Goal: Task Accomplishment & Management: Use online tool/utility

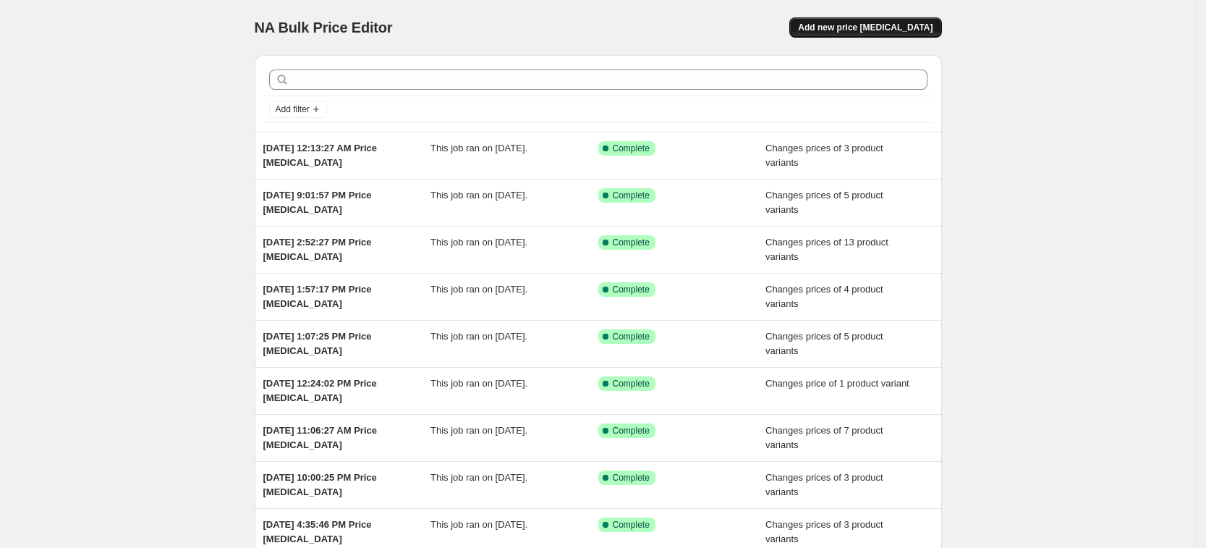
click at [884, 26] on span "Add new price [MEDICAL_DATA]" at bounding box center [865, 28] width 135 height 12
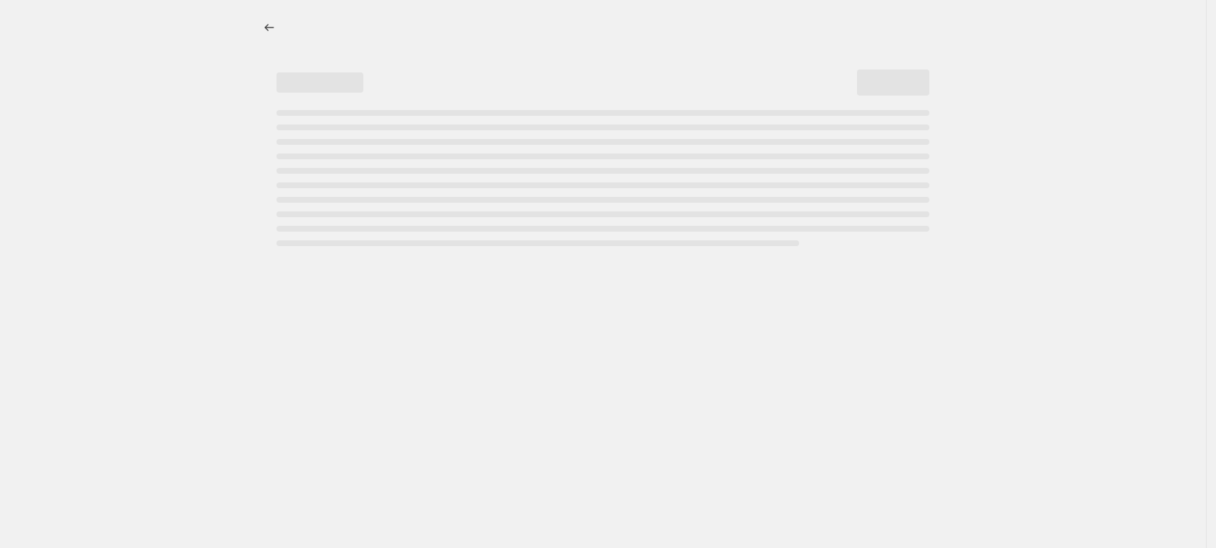
select select "percentage"
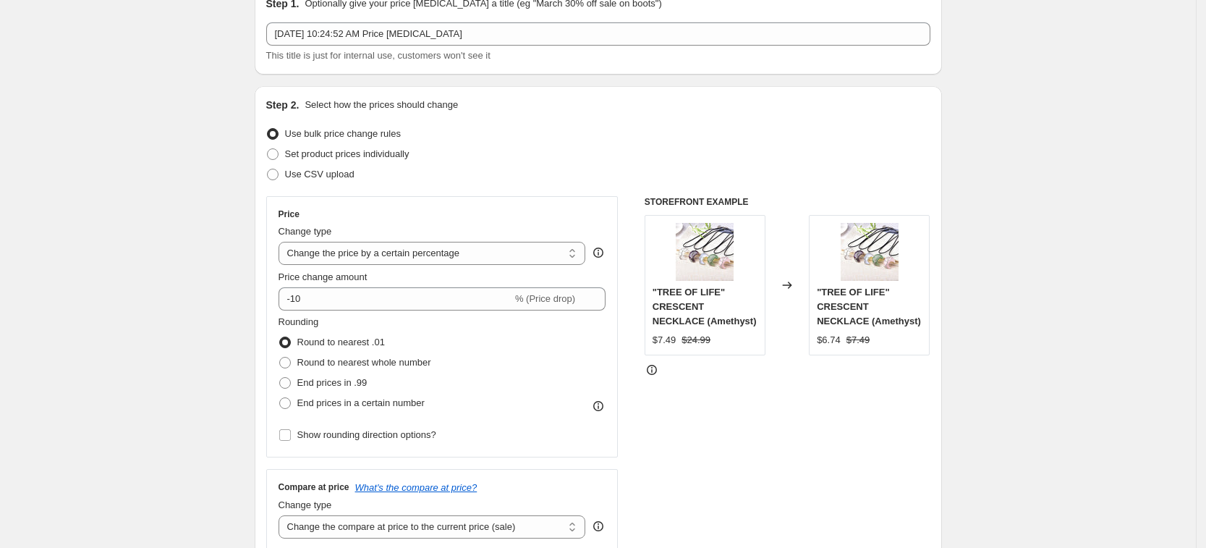
scroll to position [90, 0]
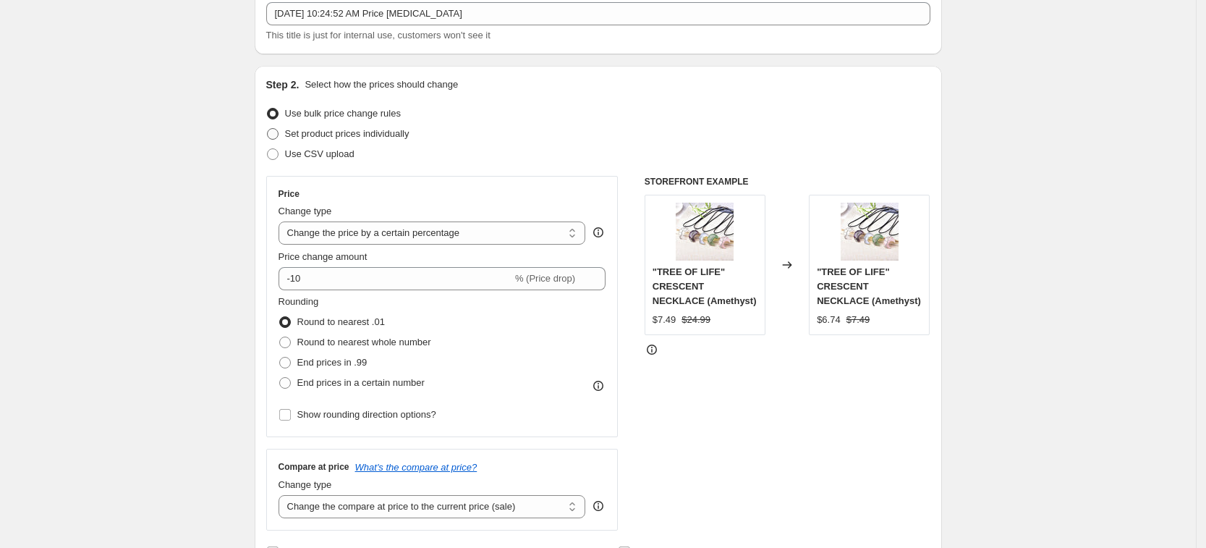
click at [379, 137] on span "Set product prices individually" at bounding box center [347, 133] width 124 height 11
click at [268, 129] on input "Set product prices individually" at bounding box center [267, 128] width 1 height 1
radio input "true"
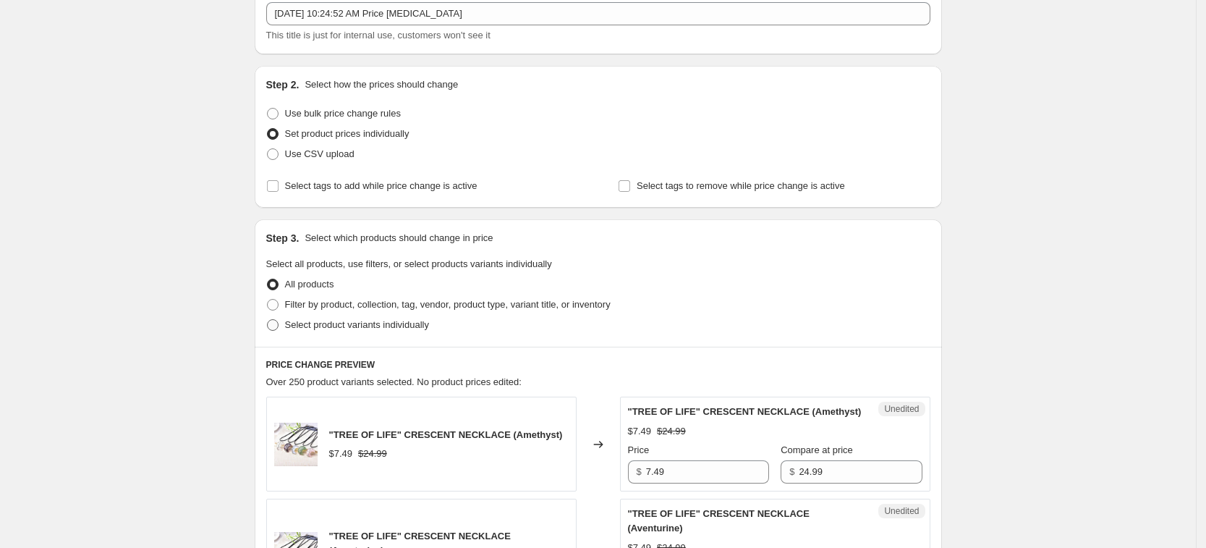
click at [356, 321] on span "Select product variants individually" at bounding box center [357, 324] width 144 height 11
click at [268, 320] on input "Select product variants individually" at bounding box center [267, 319] width 1 height 1
radio input "true"
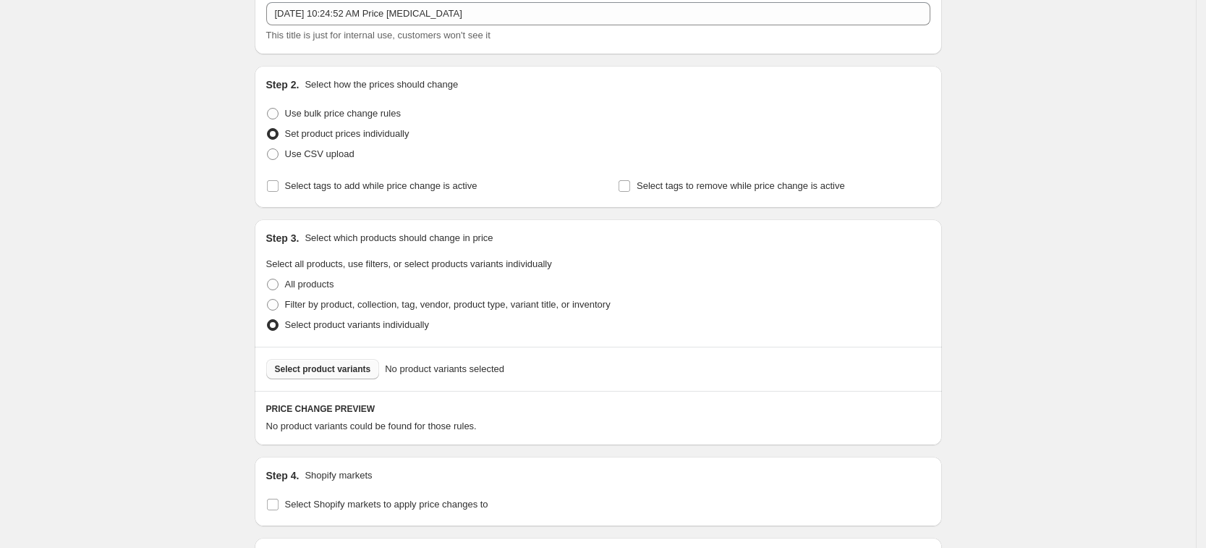
click at [350, 363] on span "Select product variants" at bounding box center [323, 369] width 96 height 12
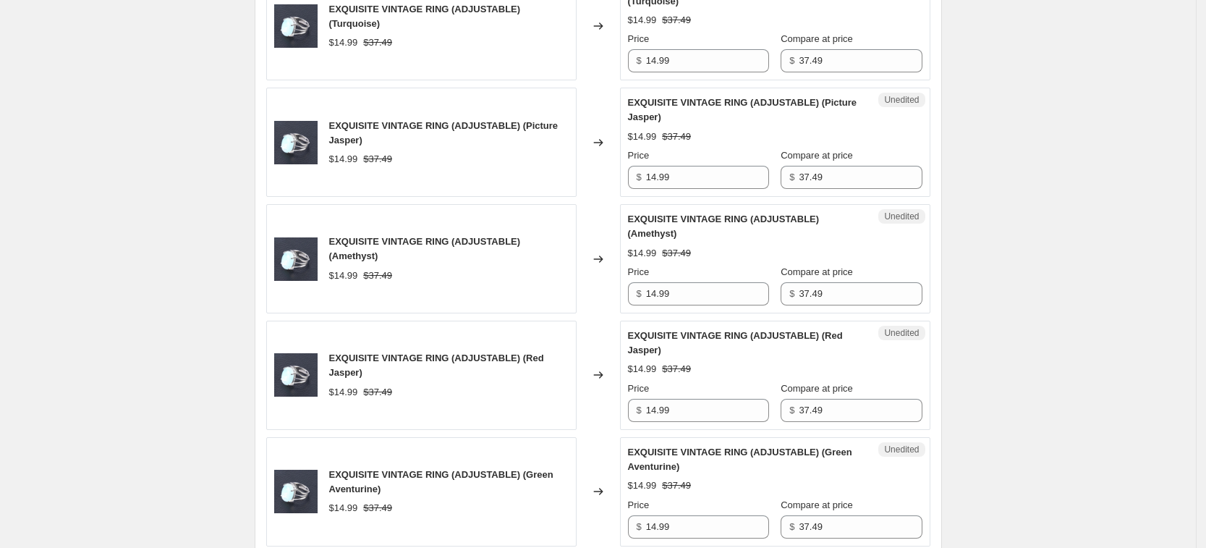
scroll to position [1838, 0]
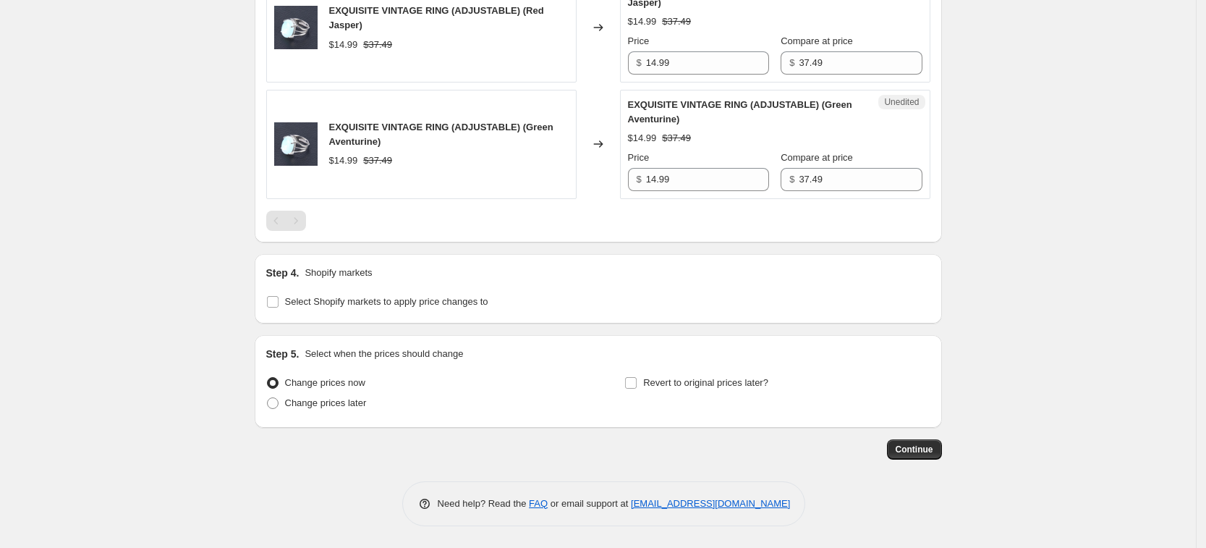
click at [383, 307] on span "Select Shopify markets to apply price changes to" at bounding box center [386, 301] width 203 height 11
click at [279, 307] on input "Select Shopify markets to apply price changes to" at bounding box center [273, 302] width 12 height 12
checkbox input "true"
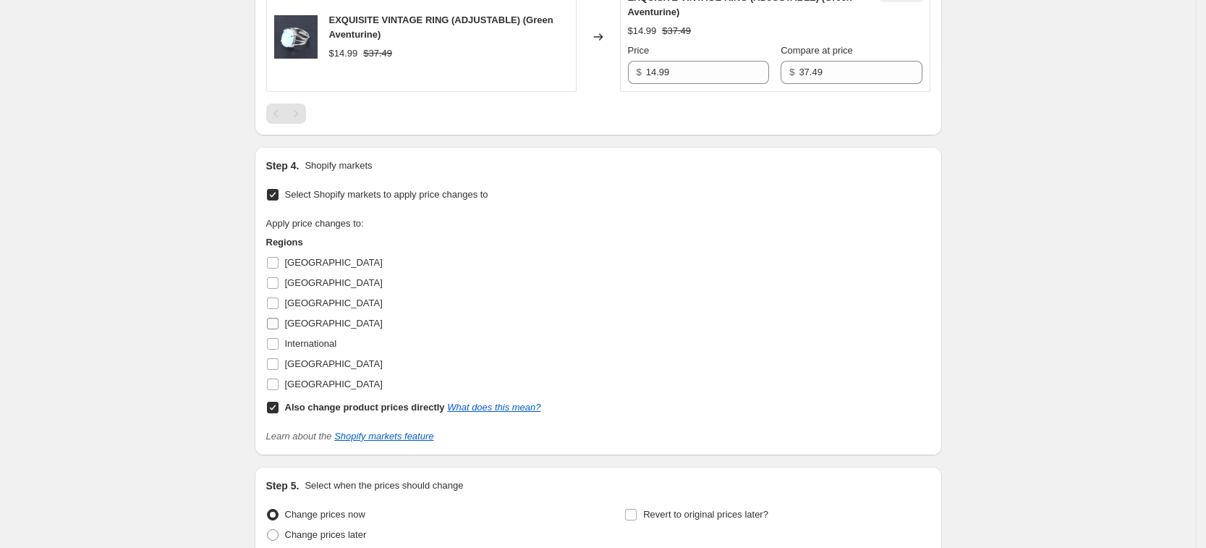
scroll to position [1928, 0]
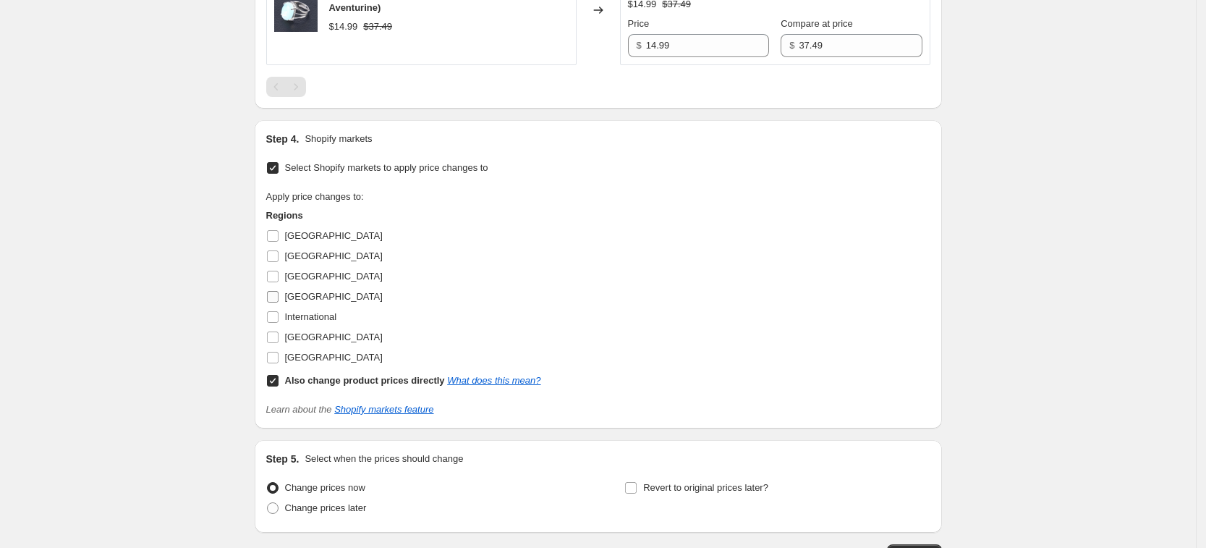
click at [299, 307] on label "[GEOGRAPHIC_DATA]" at bounding box center [324, 297] width 117 height 20
click at [279, 302] on input "[GEOGRAPHIC_DATA]" at bounding box center [273, 297] width 12 height 12
checkbox input "true"
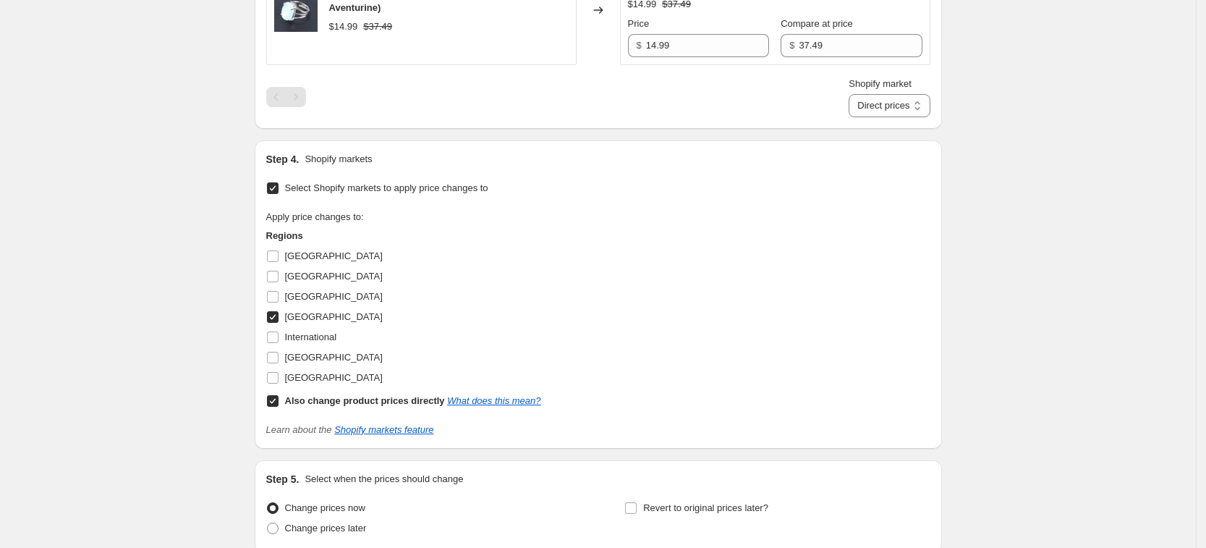
drag, startPoint x: 296, startPoint y: 334, endPoint x: 299, endPoint y: 362, distance: 27.6
click at [295, 302] on span "[GEOGRAPHIC_DATA]" at bounding box center [334, 296] width 98 height 11
click at [289, 302] on span "[GEOGRAPHIC_DATA]" at bounding box center [334, 296] width 98 height 11
click at [279, 302] on input "[GEOGRAPHIC_DATA]" at bounding box center [273, 297] width 12 height 12
checkbox input "true"
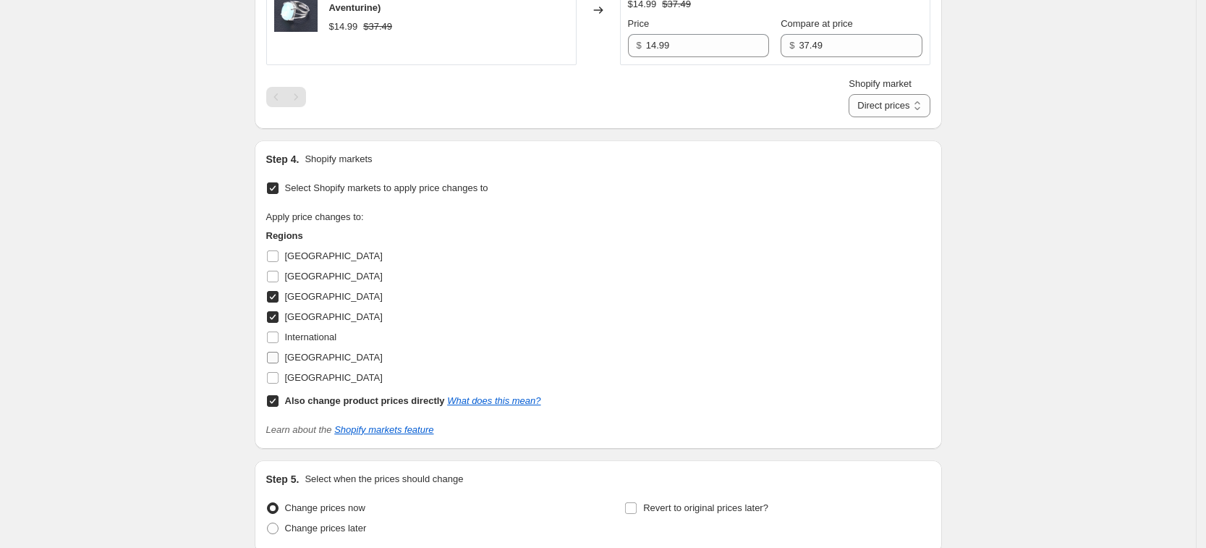
click at [305, 363] on span "[GEOGRAPHIC_DATA]" at bounding box center [334, 357] width 98 height 11
click at [279, 363] on input "[GEOGRAPHIC_DATA]" at bounding box center [273, 358] width 12 height 12
checkbox input "true"
click at [303, 383] on span "[GEOGRAPHIC_DATA]" at bounding box center [334, 377] width 98 height 11
click at [279, 384] on input "[GEOGRAPHIC_DATA]" at bounding box center [273, 378] width 12 height 12
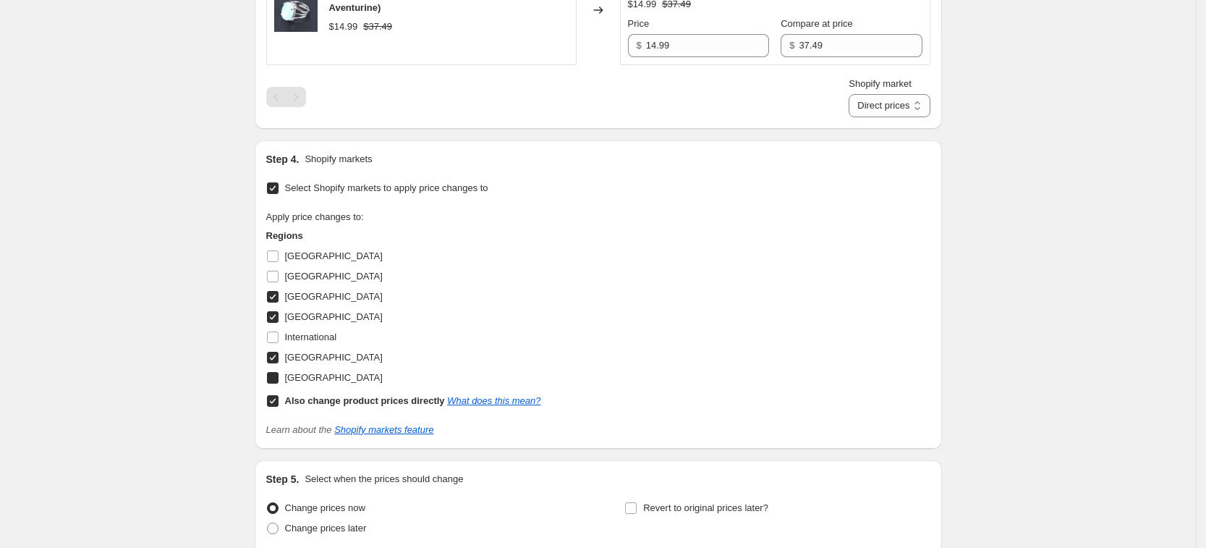
checkbox input "true"
click at [323, 406] on b "Also change product prices directly" at bounding box center [365, 400] width 160 height 11
click at [279, 407] on input "Also change product prices directly What does this mean?" at bounding box center [273, 401] width 12 height 12
checkbox input "false"
select select "34367439004"
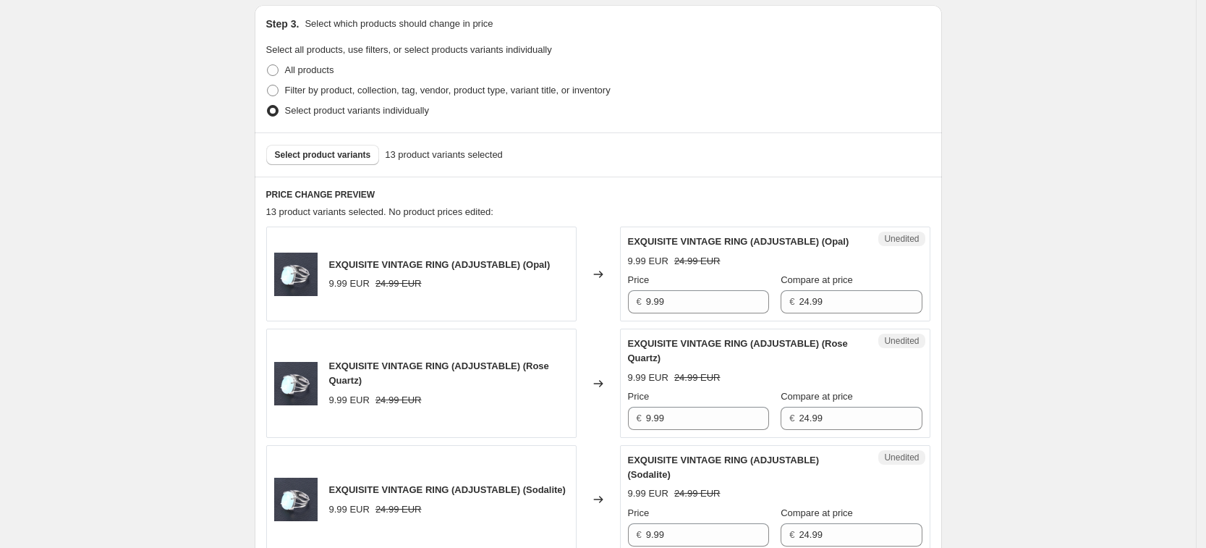
scroll to position [300, 0]
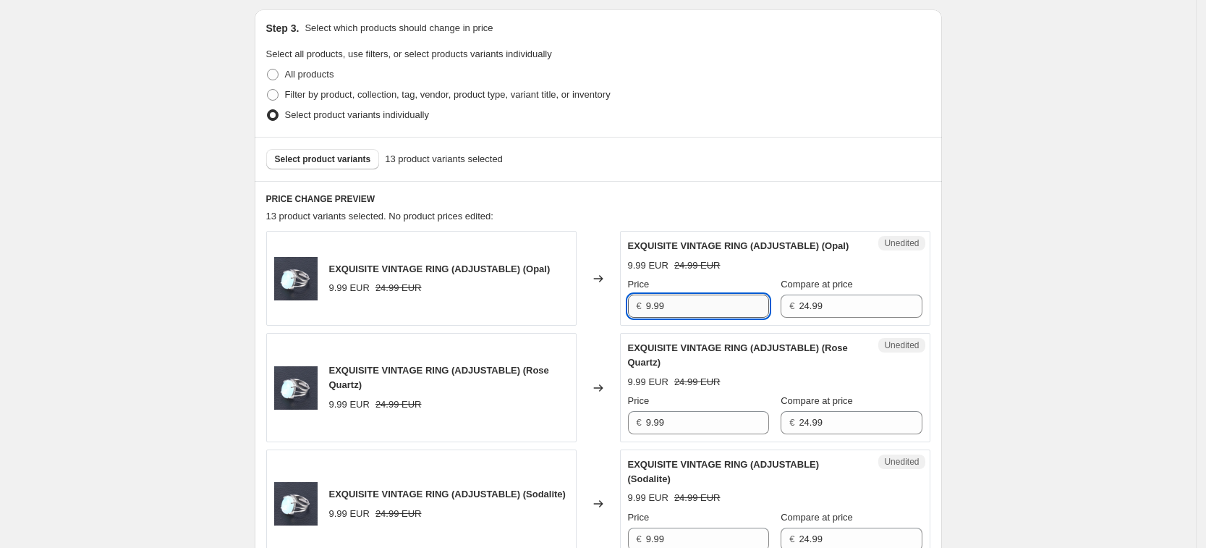
click at [709, 311] on input "9.99" at bounding box center [707, 306] width 123 height 23
click at [710, 311] on input "9.99" at bounding box center [707, 306] width 123 height 23
type input "14.99"
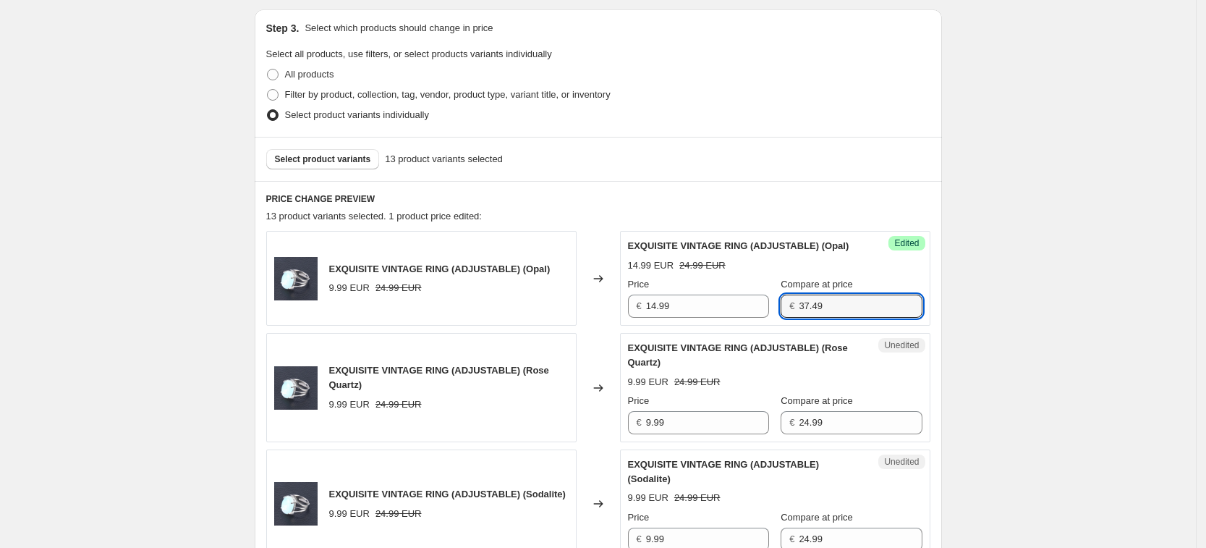
type input "37.49"
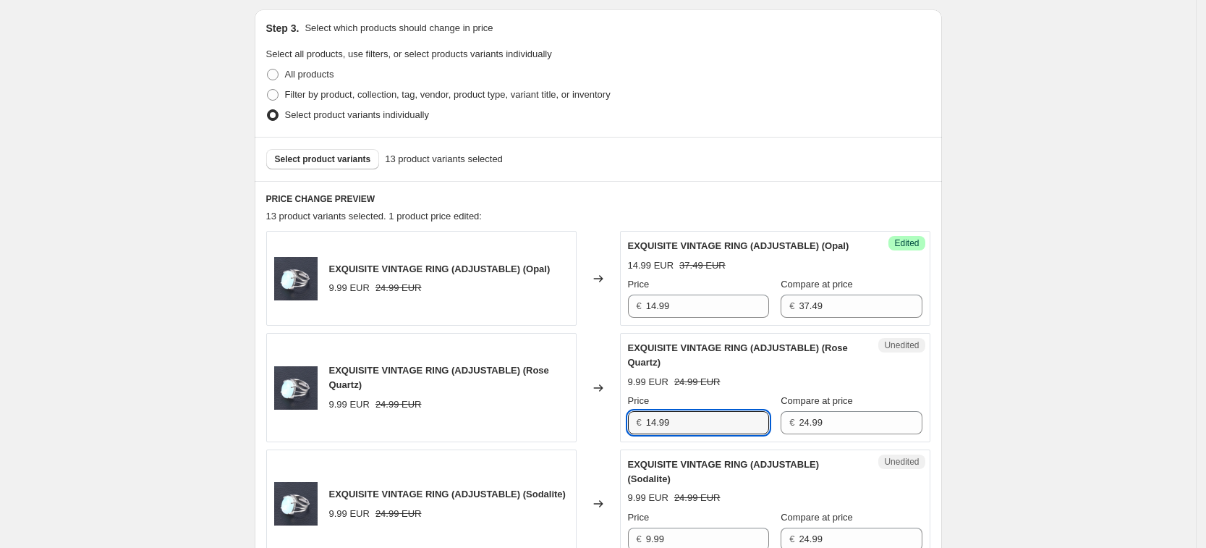
type input "14.99"
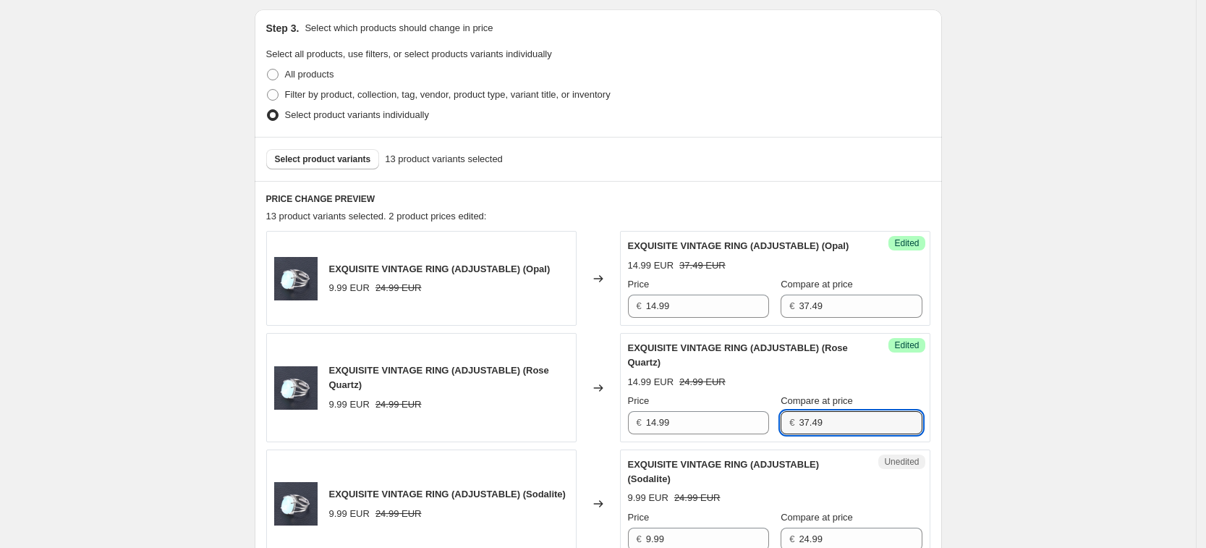
type input "37.49"
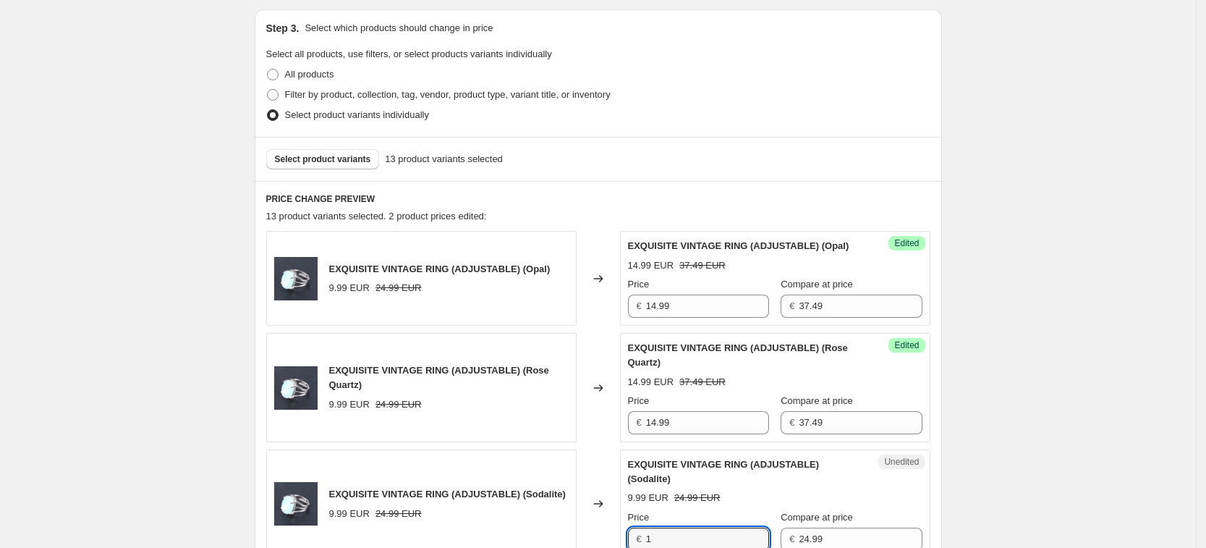
scroll to position [318, 0]
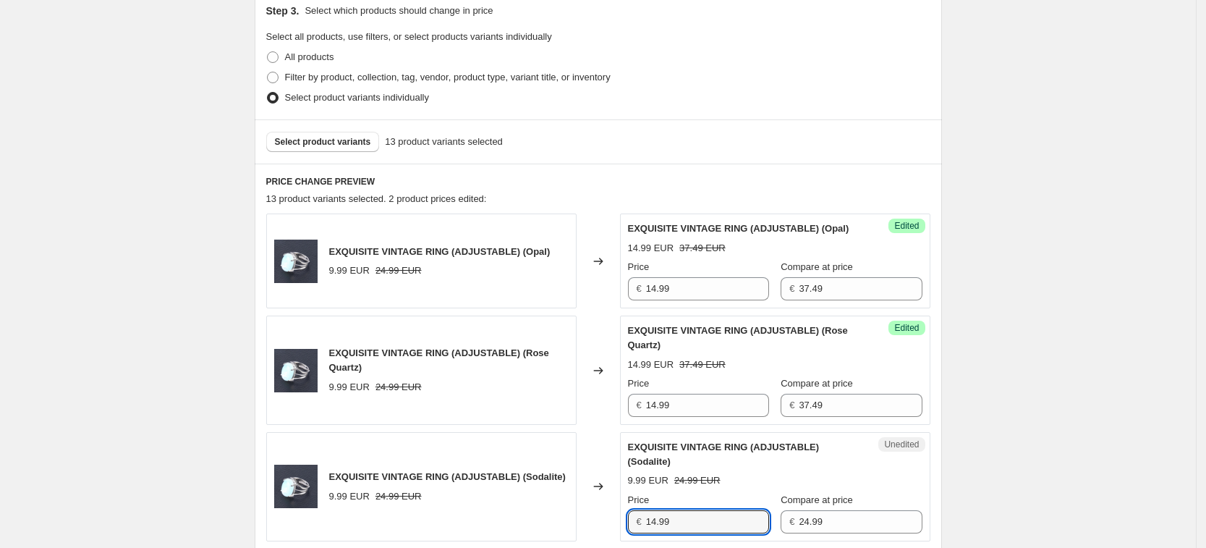
type input "14.99"
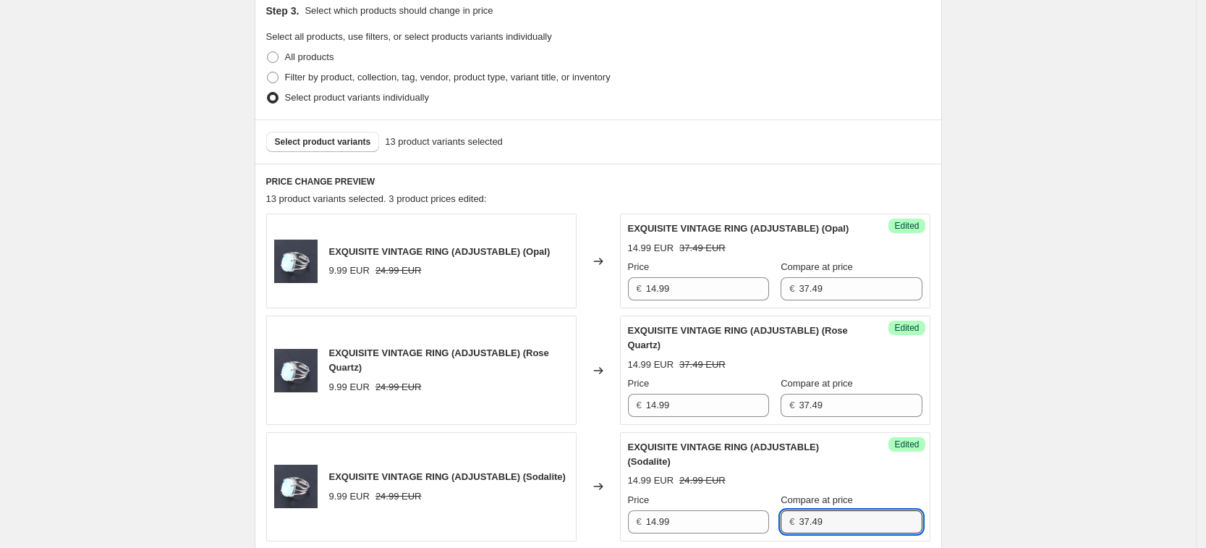
type input "37.49"
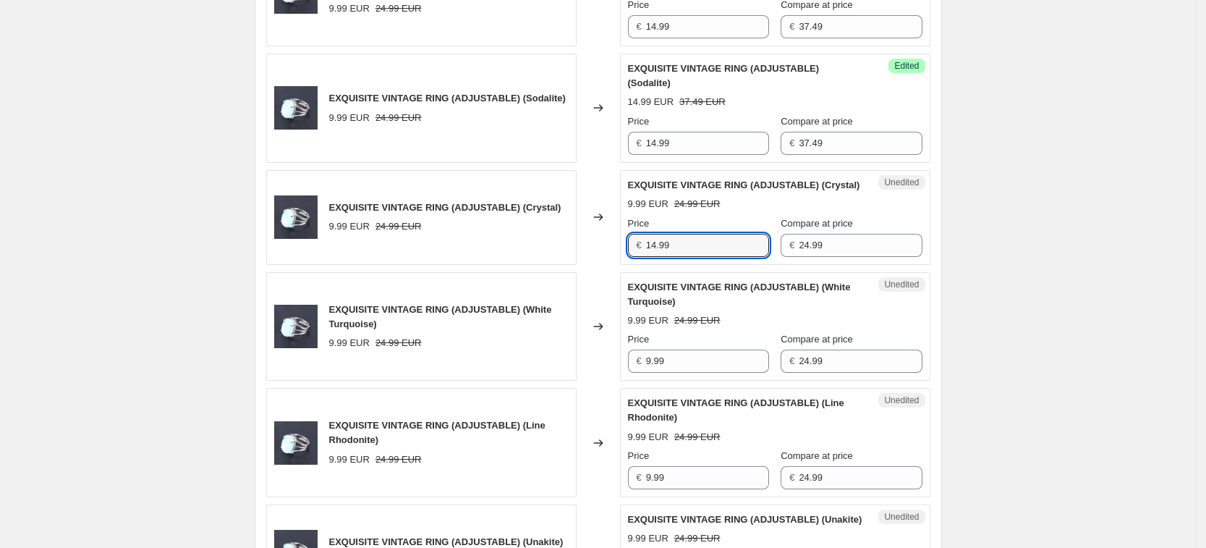
type input "14.99"
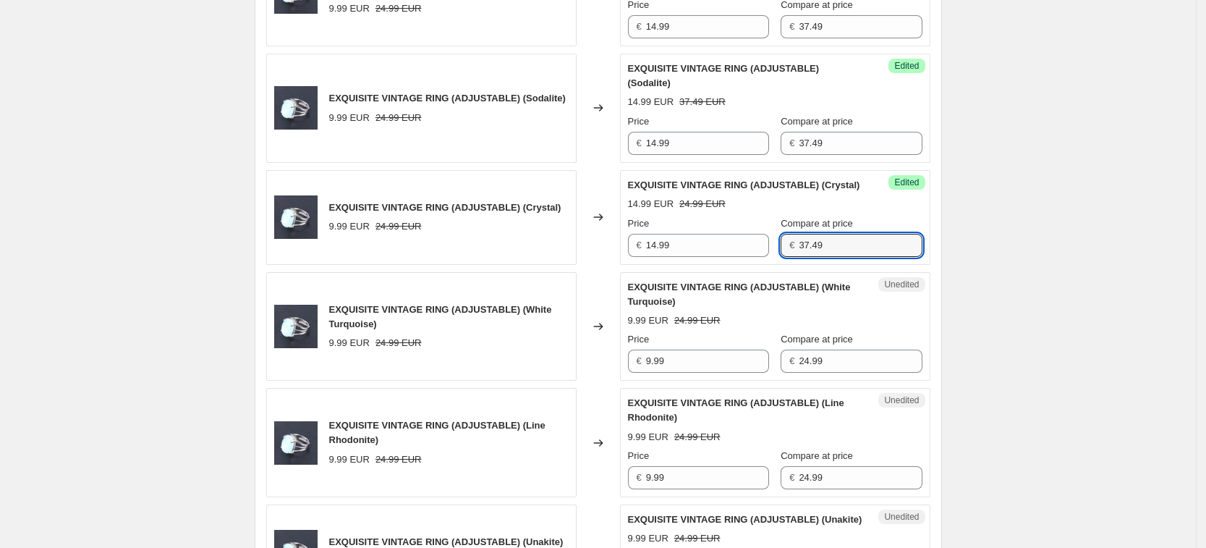
type input "37.49"
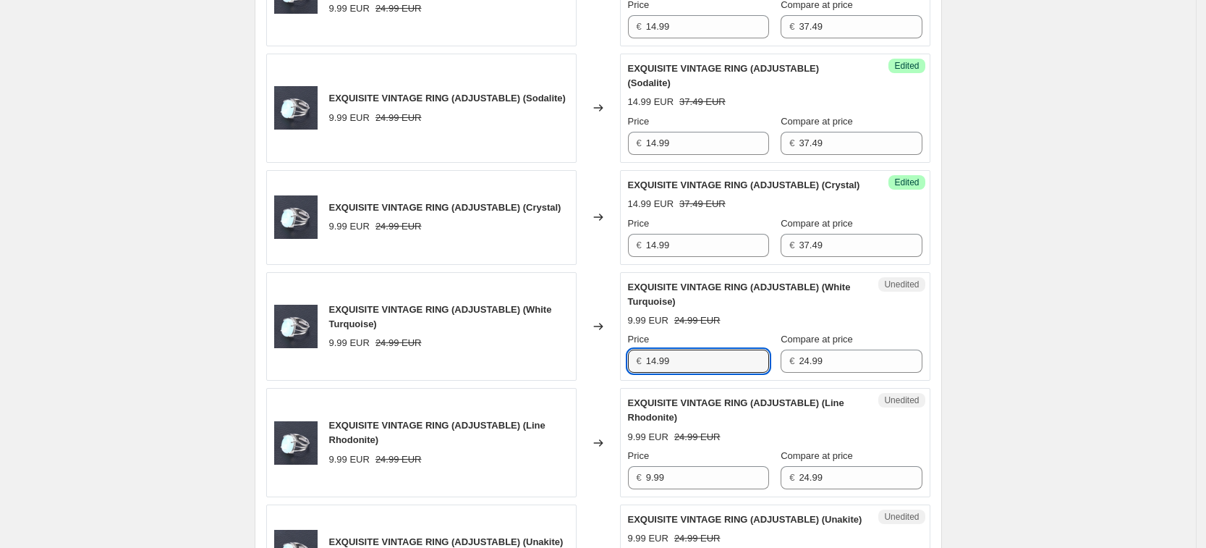
type input "14.99"
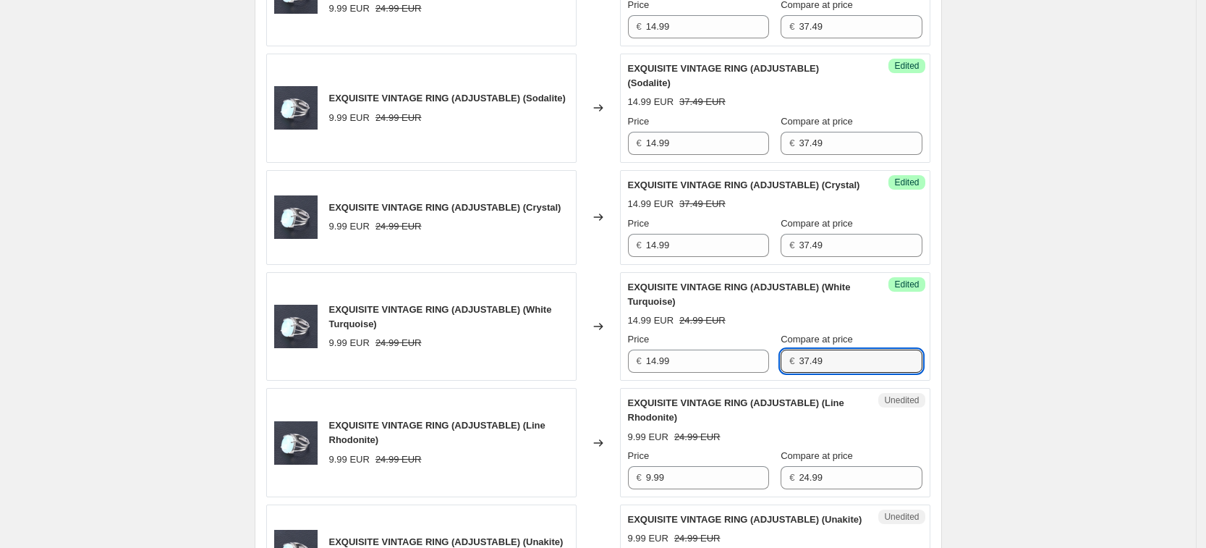
type input "37.49"
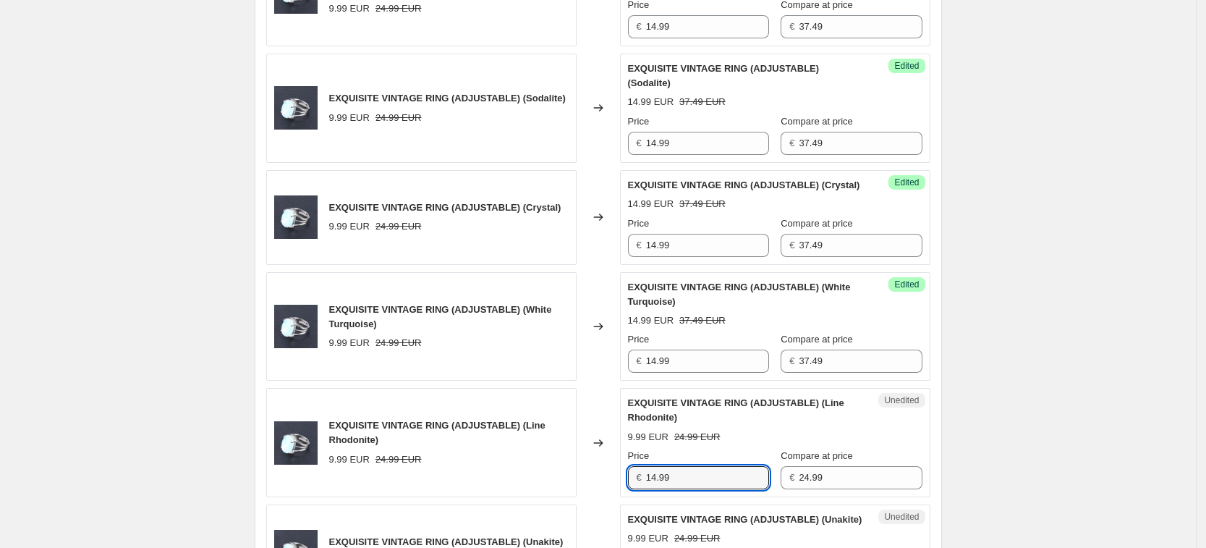
type input "14.99"
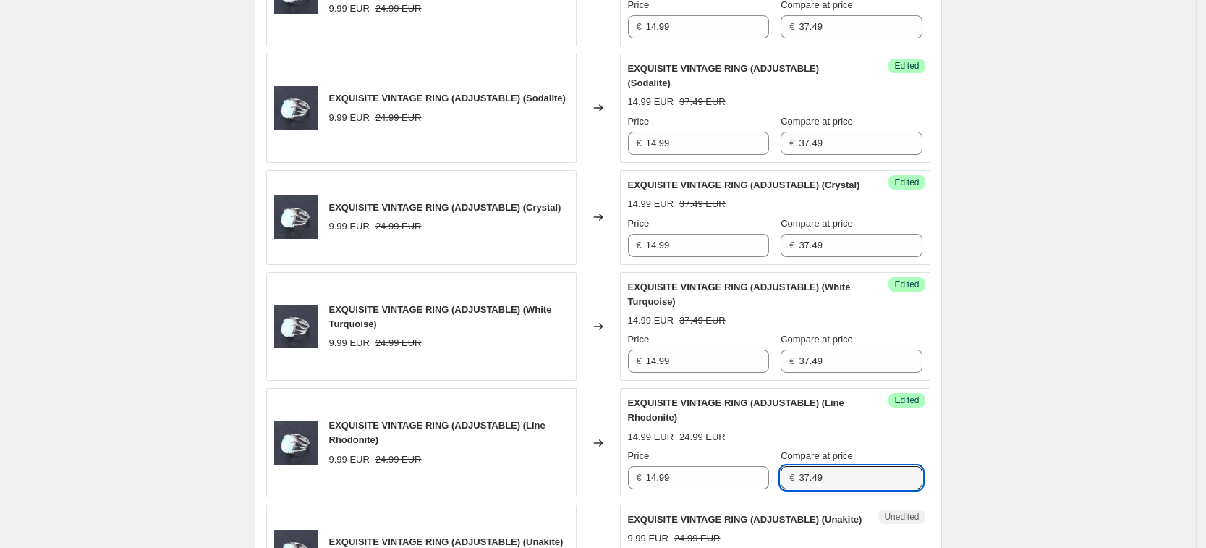
type input "37.49"
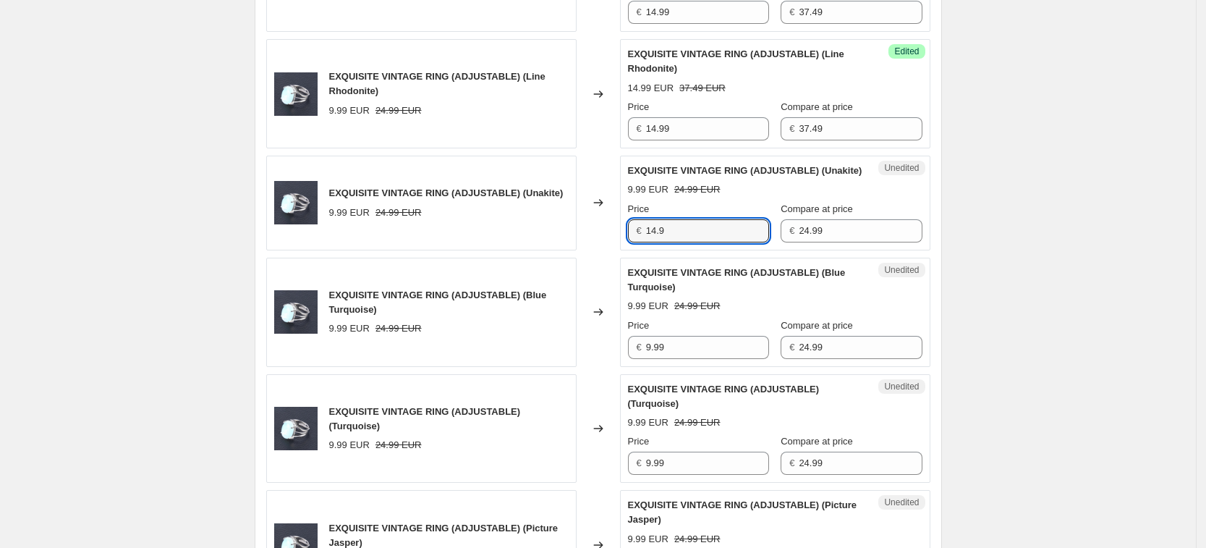
type input "14.9"
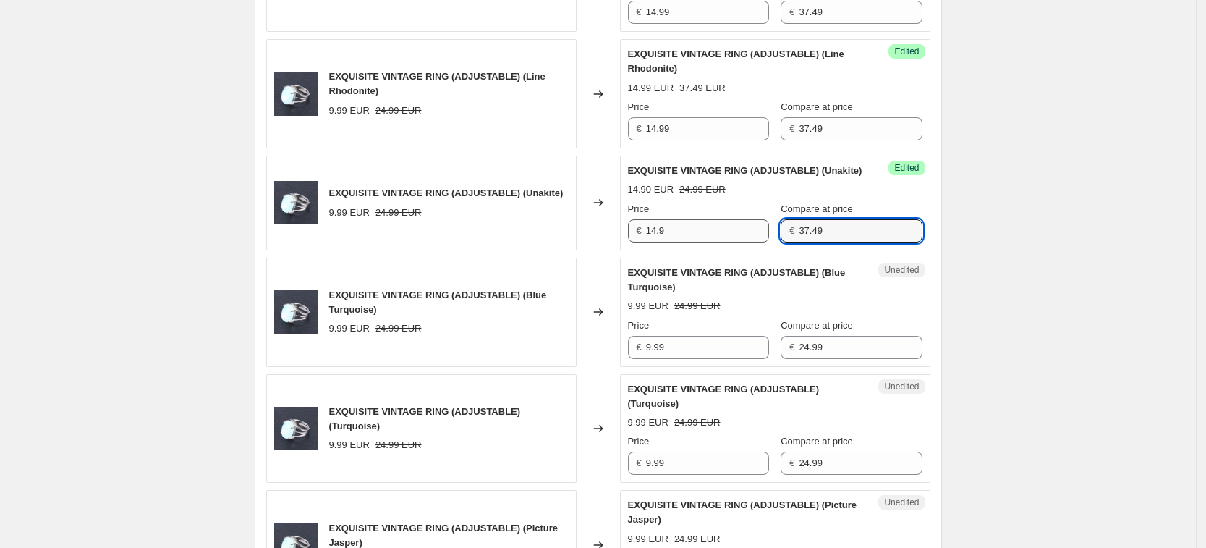
type input "37.49"
click at [754, 242] on input "14.9" at bounding box center [707, 230] width 123 height 23
type input "14.99"
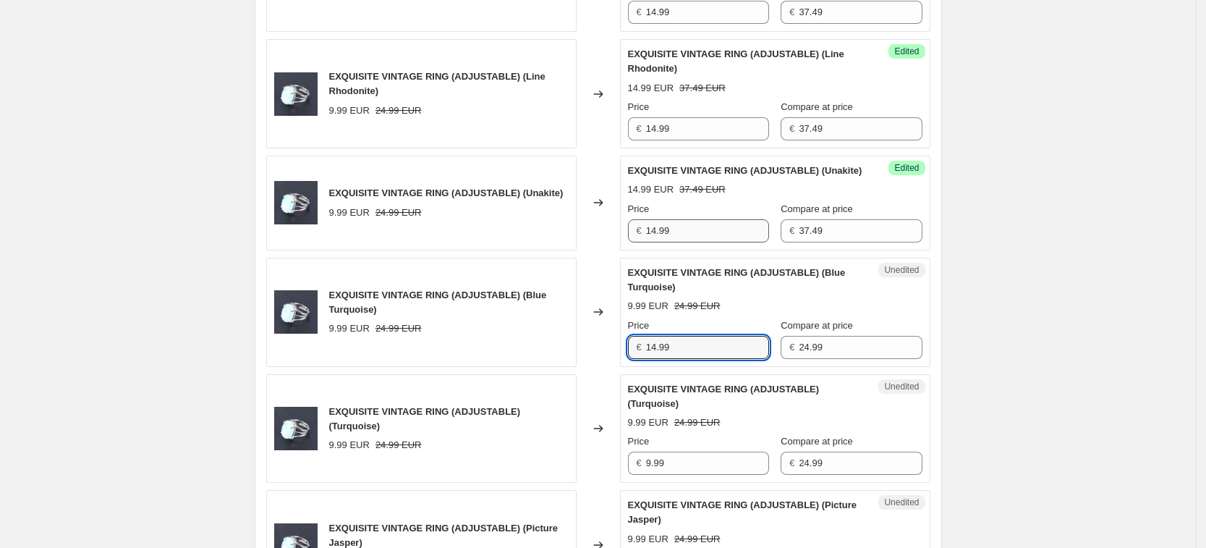
type input "14.99"
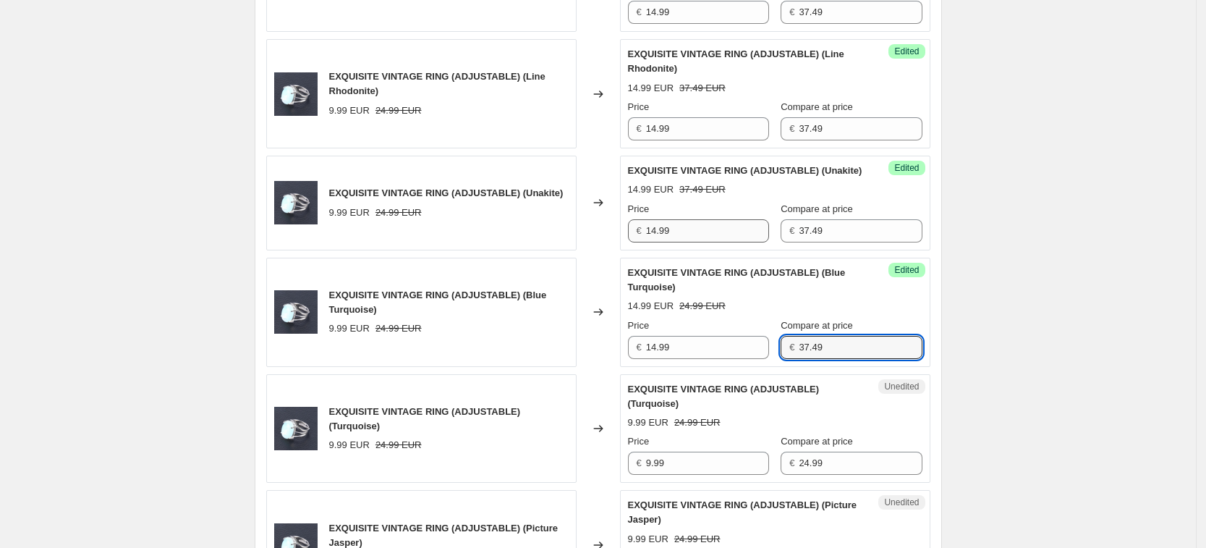
type input "37.49"
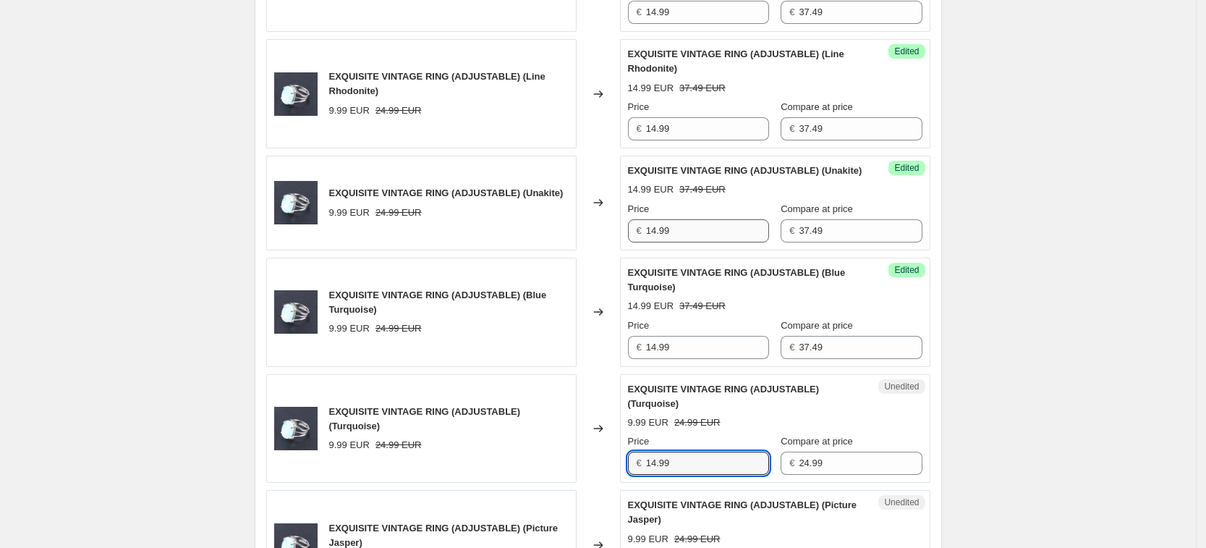
type input "14.99"
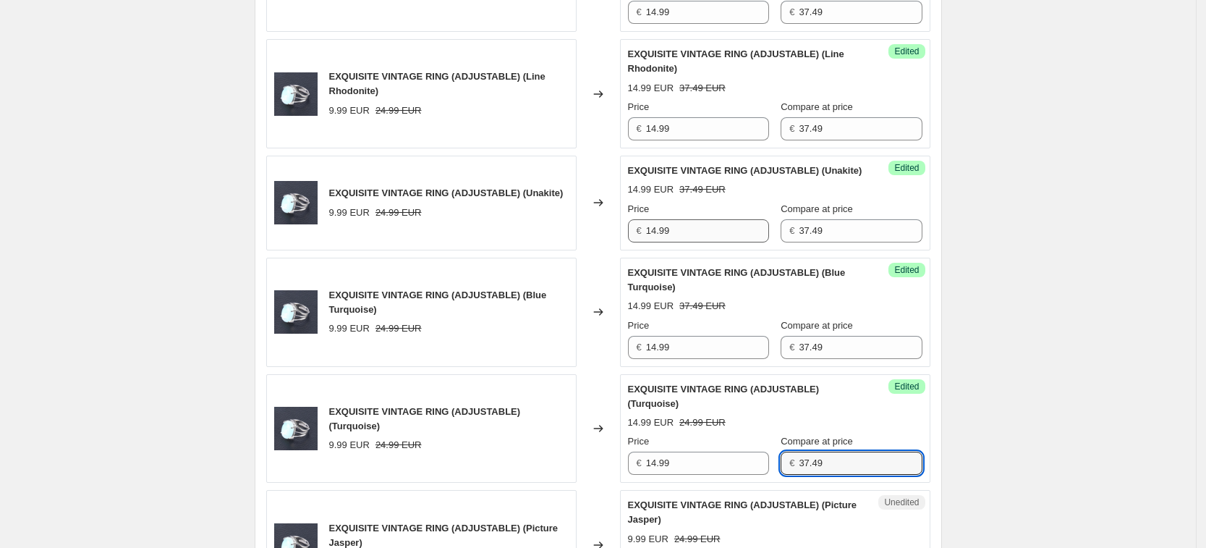
type input "37.49"
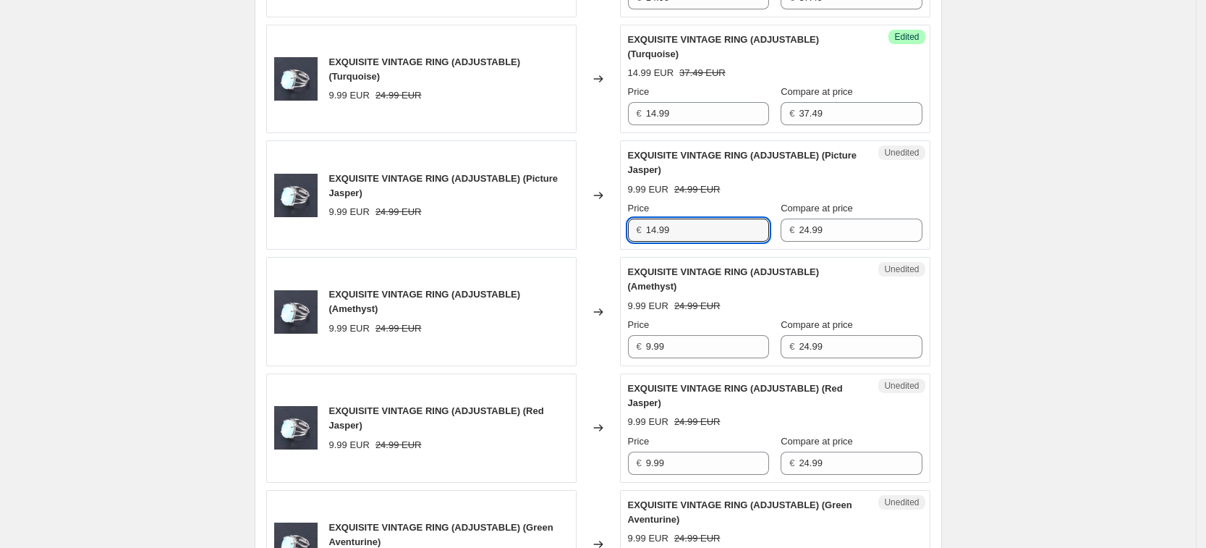
type input "14.99"
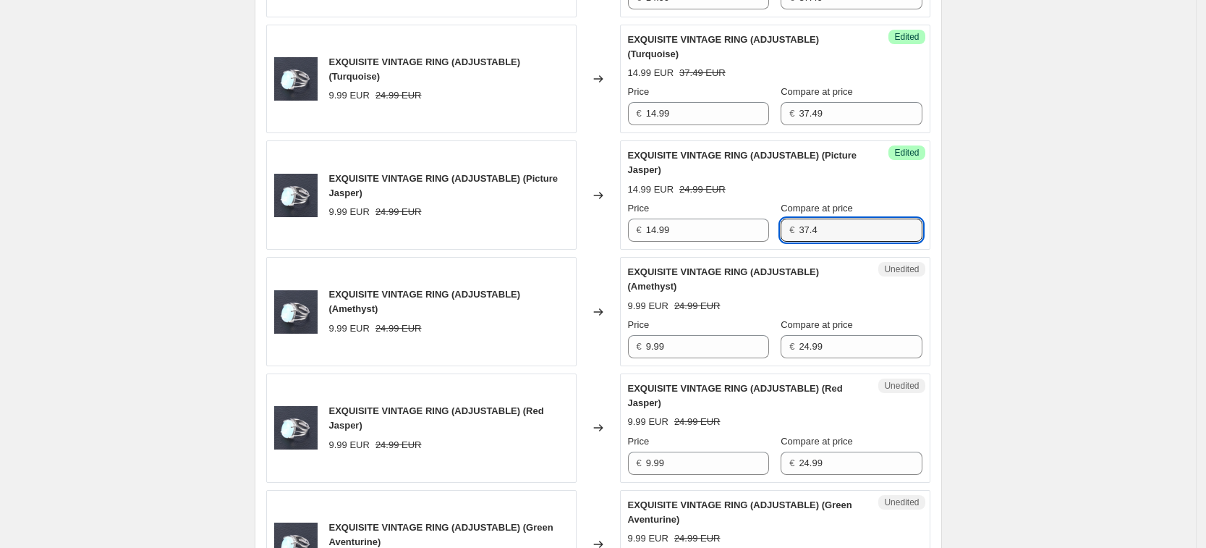
type input "37.4"
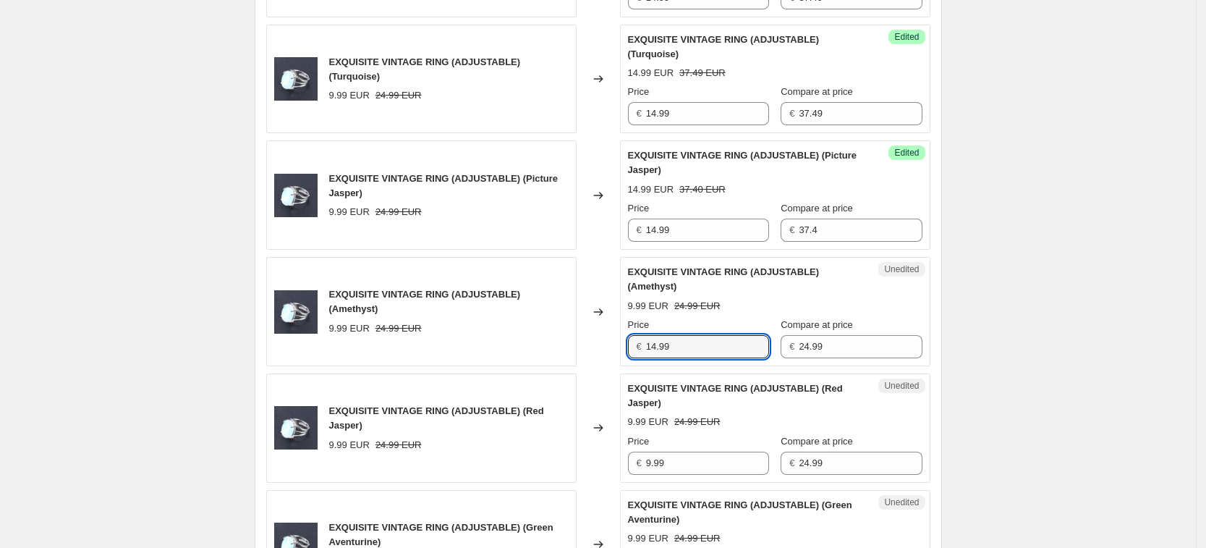
type input "14.99"
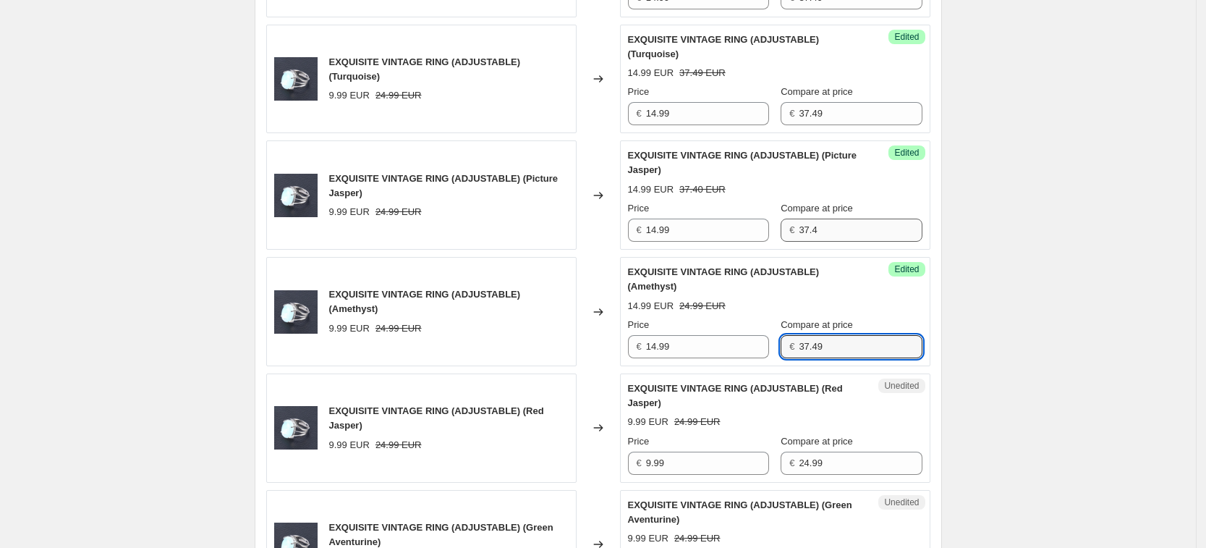
type input "37.49"
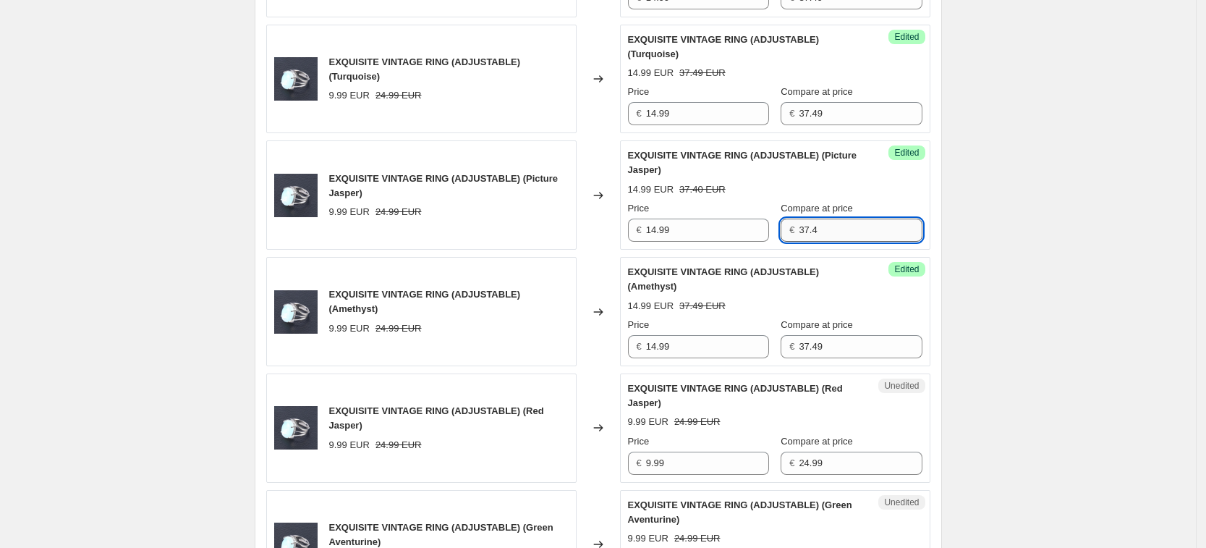
click at [842, 242] on input "37.4" at bounding box center [860, 230] width 123 height 23
type input "37.49"
click at [707, 475] on div "Price € 9.99" at bounding box center [698, 454] width 141 height 41
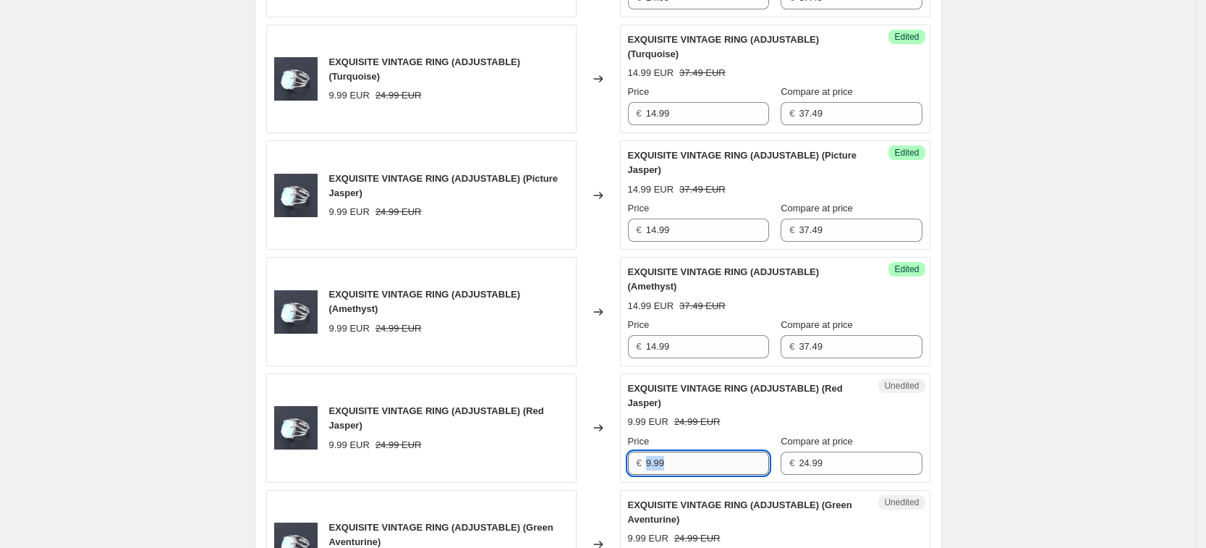
click at [708, 475] on input "9.99" at bounding box center [707, 463] width 123 height 23
type input "14.99"
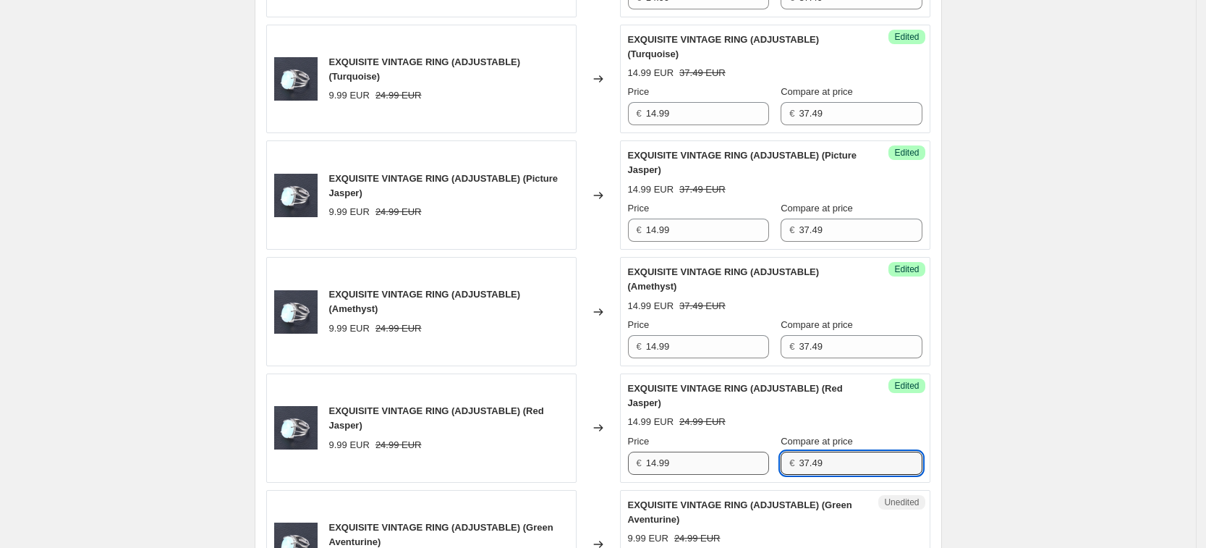
type input "37.49"
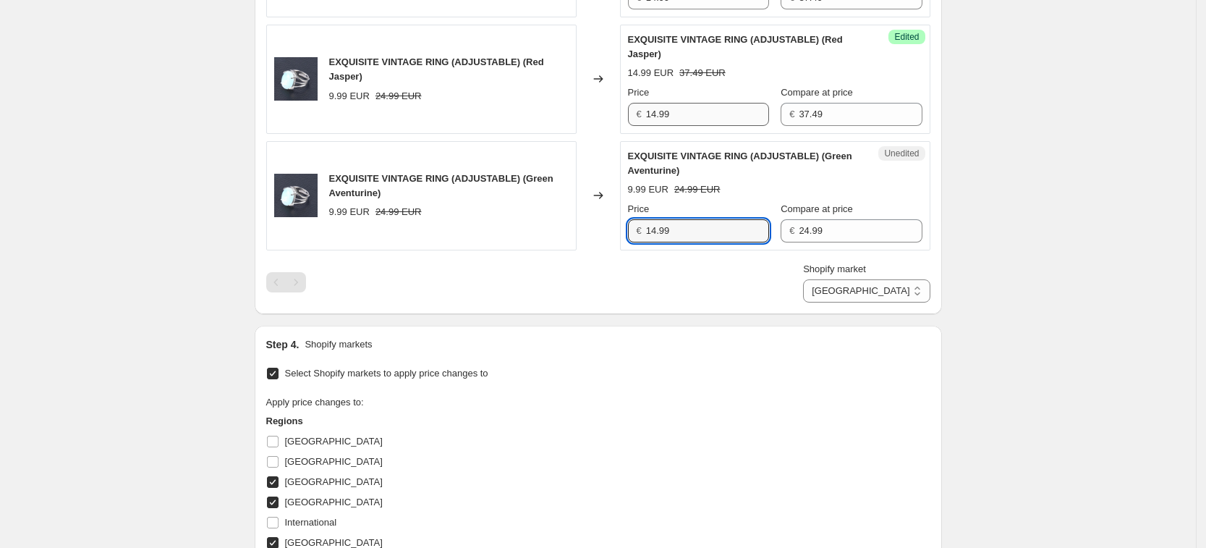
type input "14.99"
type input "37.49"
click at [795, 302] on div "Shopify market [GEOGRAPHIC_DATA] [GEOGRAPHIC_DATA] [GEOGRAPHIC_DATA] [GEOGRAPHI…" at bounding box center [598, 282] width 664 height 41
drag, startPoint x: 897, startPoint y: 351, endPoint x: 906, endPoint y: 341, distance: 13.8
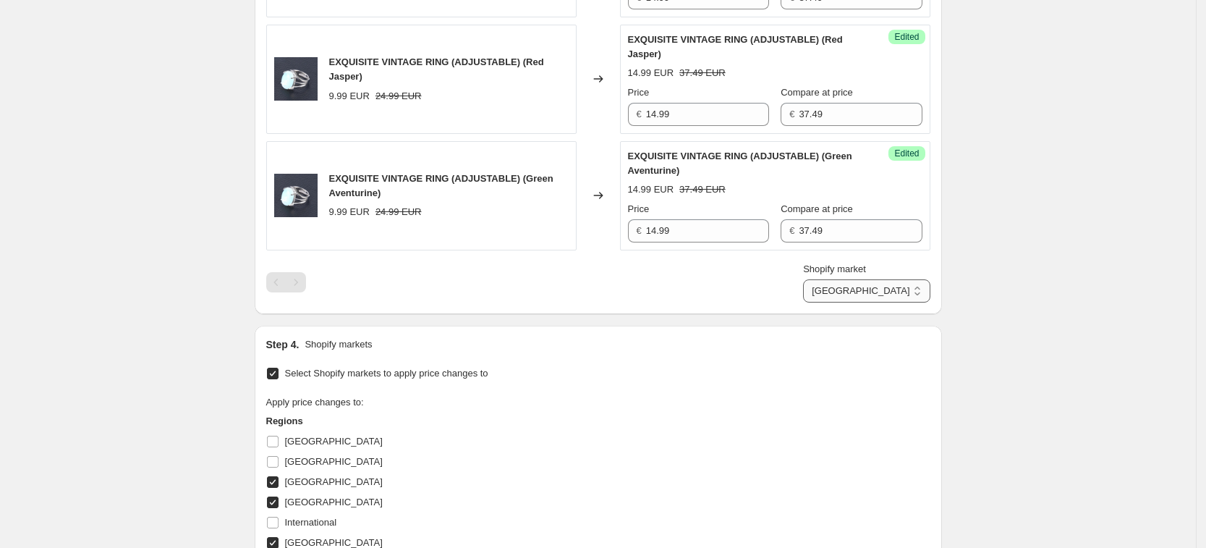
click at [906, 302] on select "[GEOGRAPHIC_DATA] [GEOGRAPHIC_DATA] [GEOGRAPHIC_DATA] [GEOGRAPHIC_DATA]" at bounding box center [866, 290] width 127 height 23
select select "34367406236"
click at [868, 302] on select "[GEOGRAPHIC_DATA] [GEOGRAPHIC_DATA] [GEOGRAPHIC_DATA] [GEOGRAPHIC_DATA]" at bounding box center [866, 290] width 127 height 23
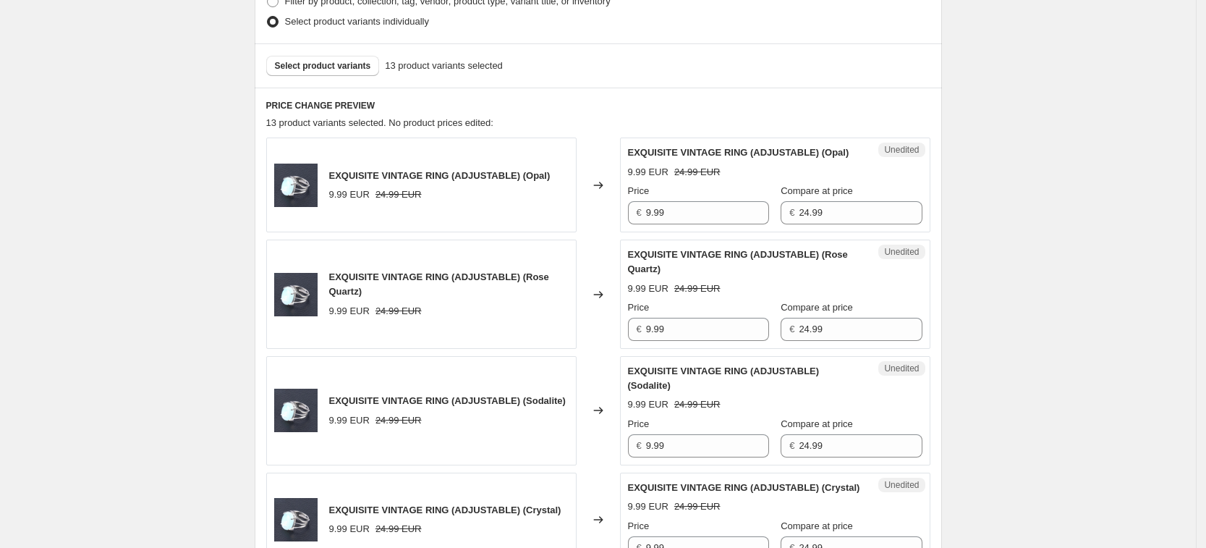
scroll to position [386, 0]
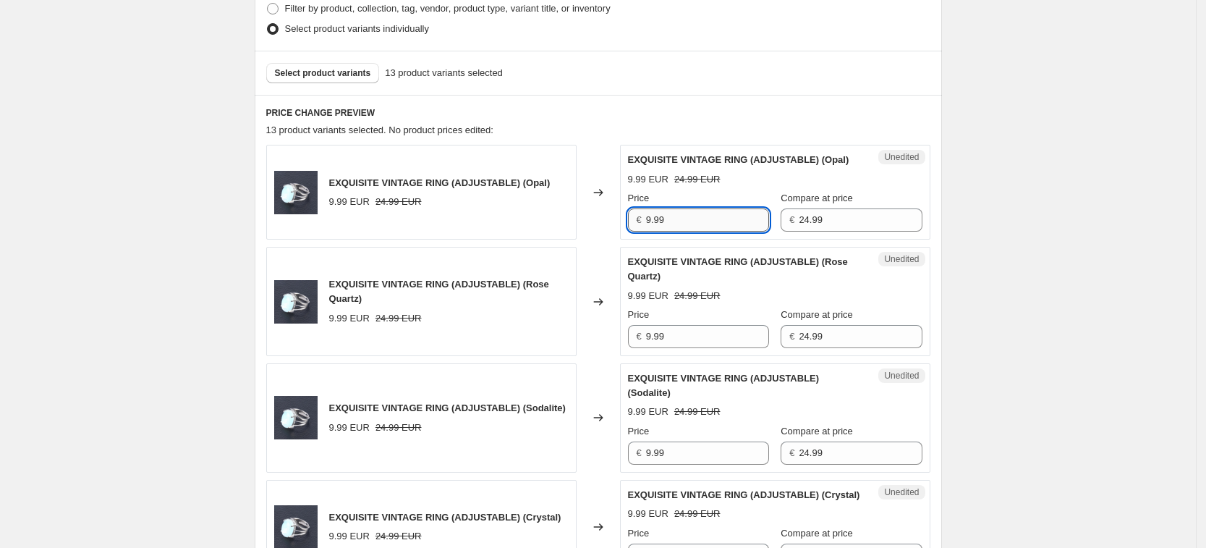
click at [720, 232] on input "9.99" at bounding box center [707, 219] width 123 height 23
type input "14.99"
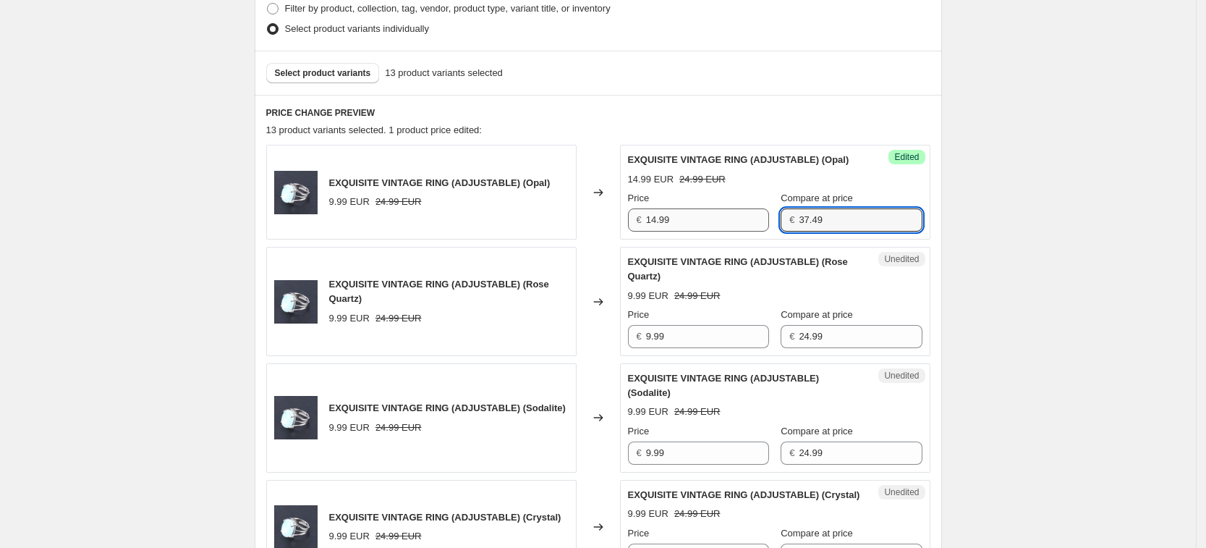
type input "37.49"
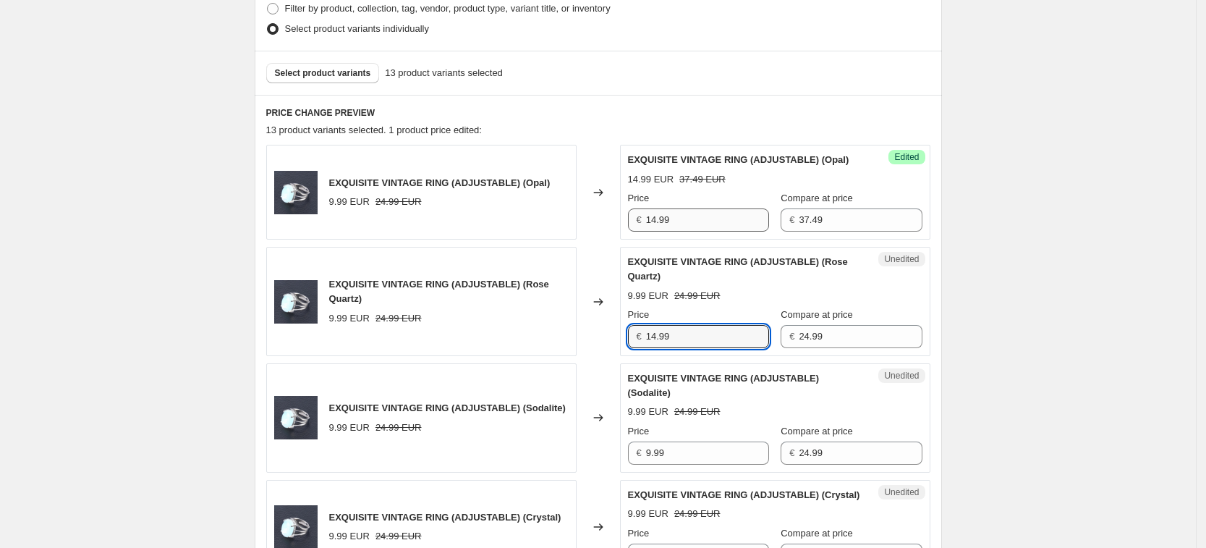
type input "14.99"
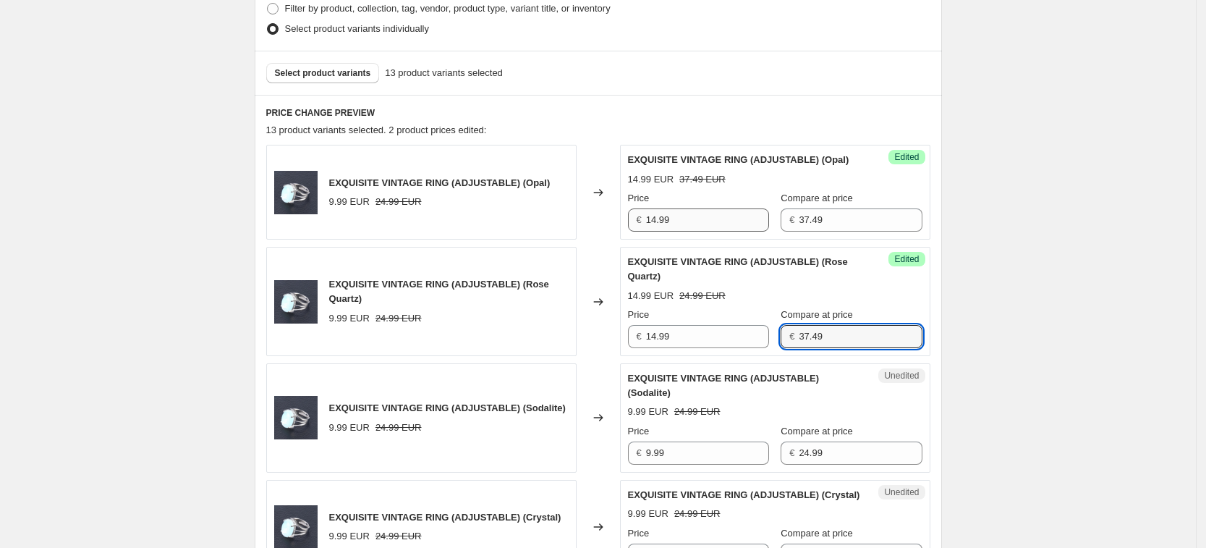
type input "37.49"
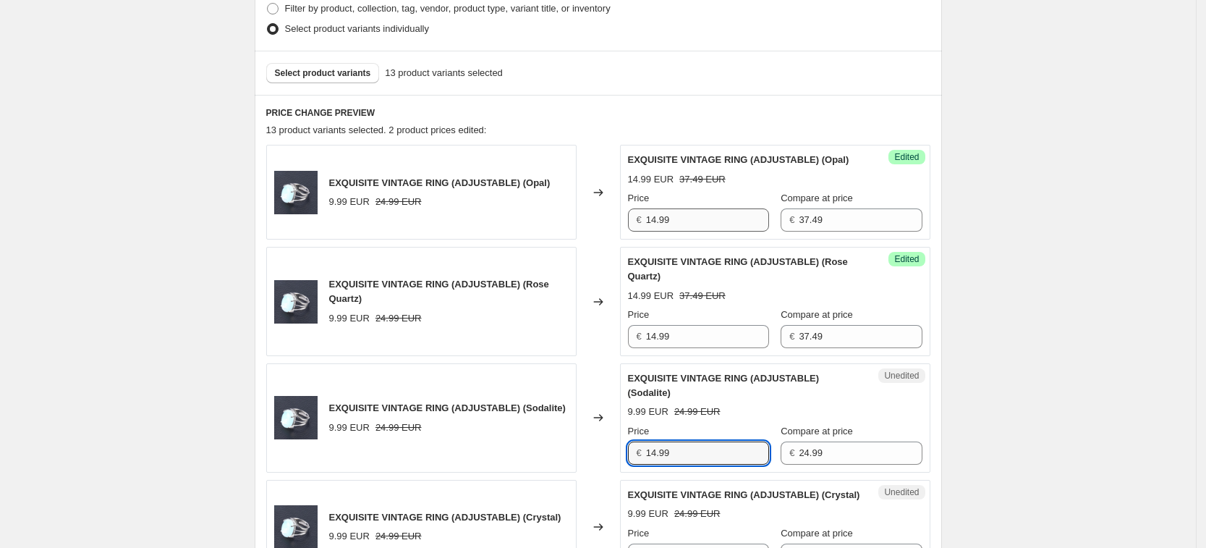
type input "14.99"
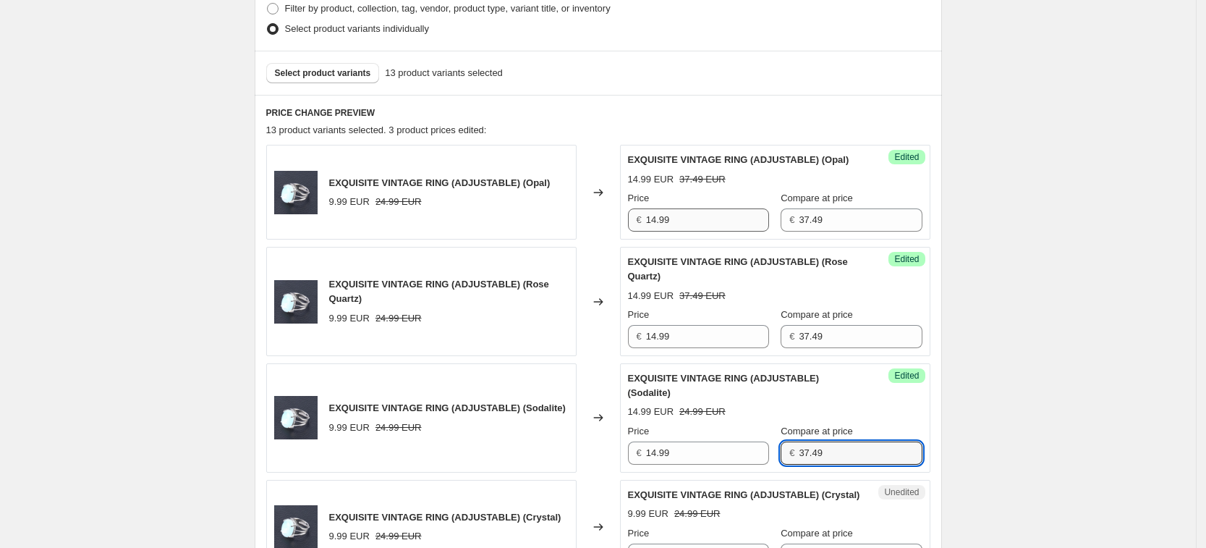
type input "37.49"
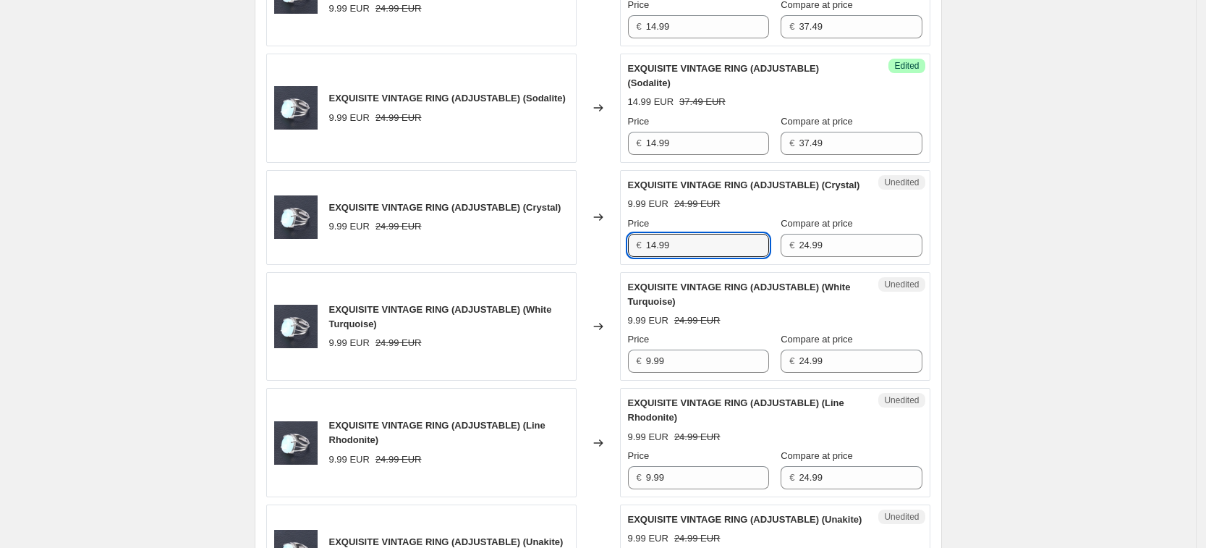
type input "14.99"
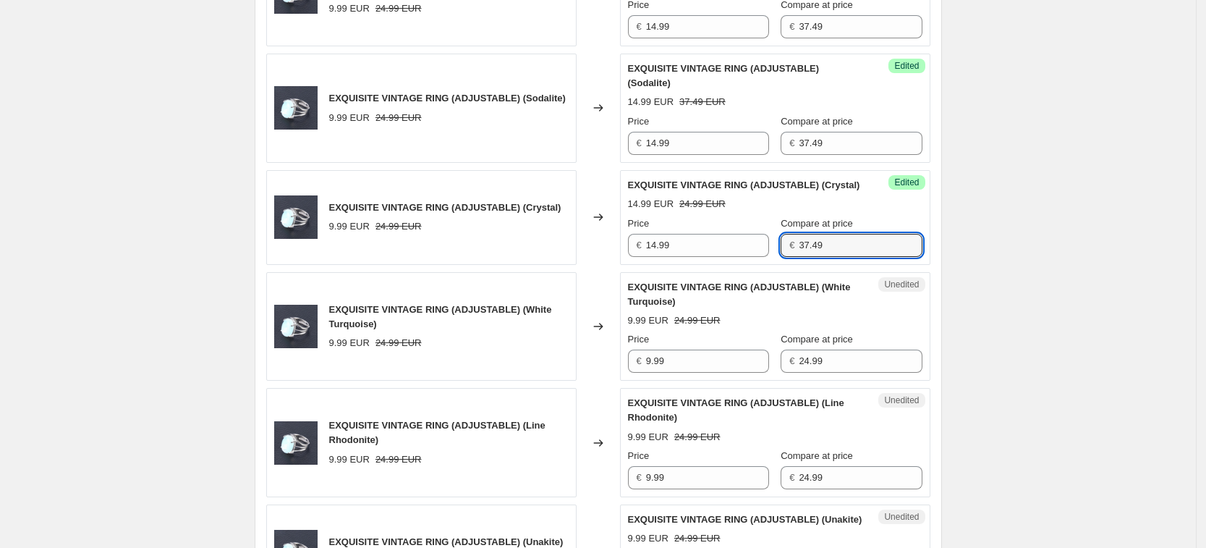
type input "37.49"
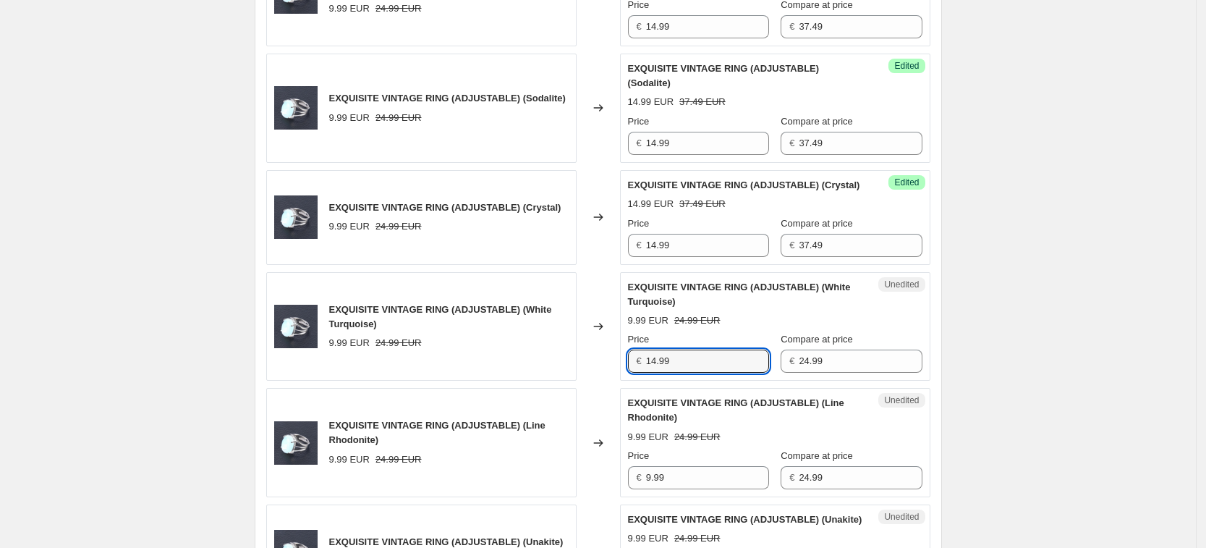
type input "14.99"
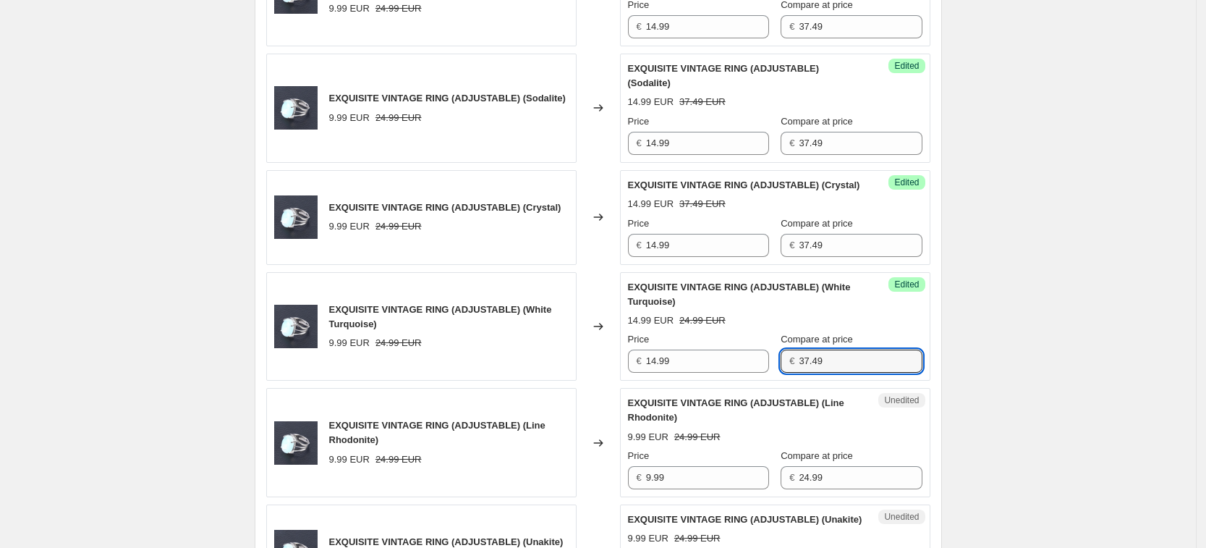
type input "37.49"
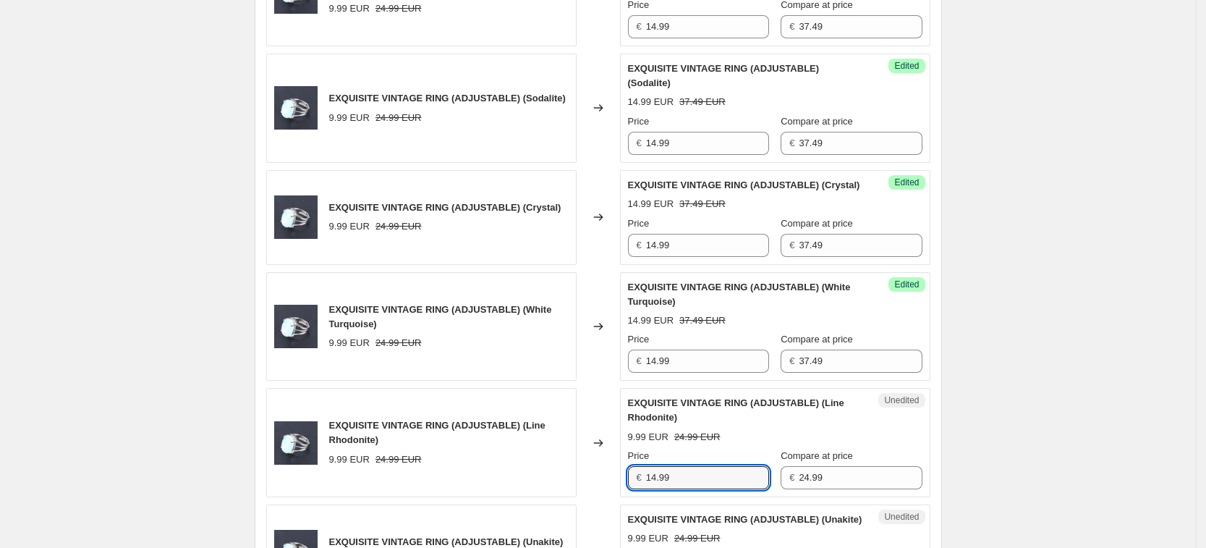
type input "14.99"
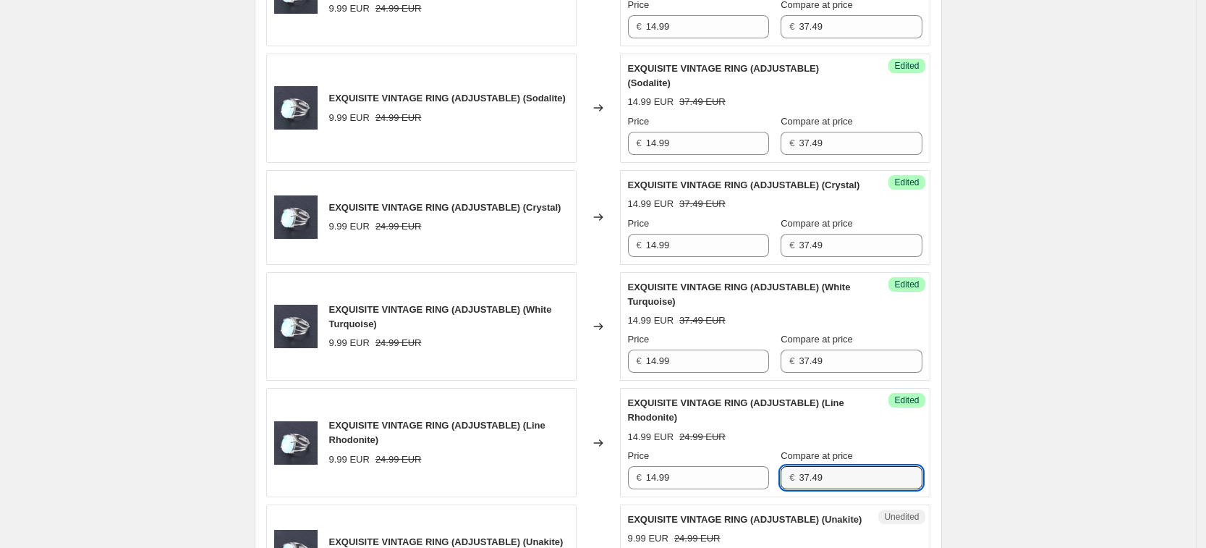
type input "37.49"
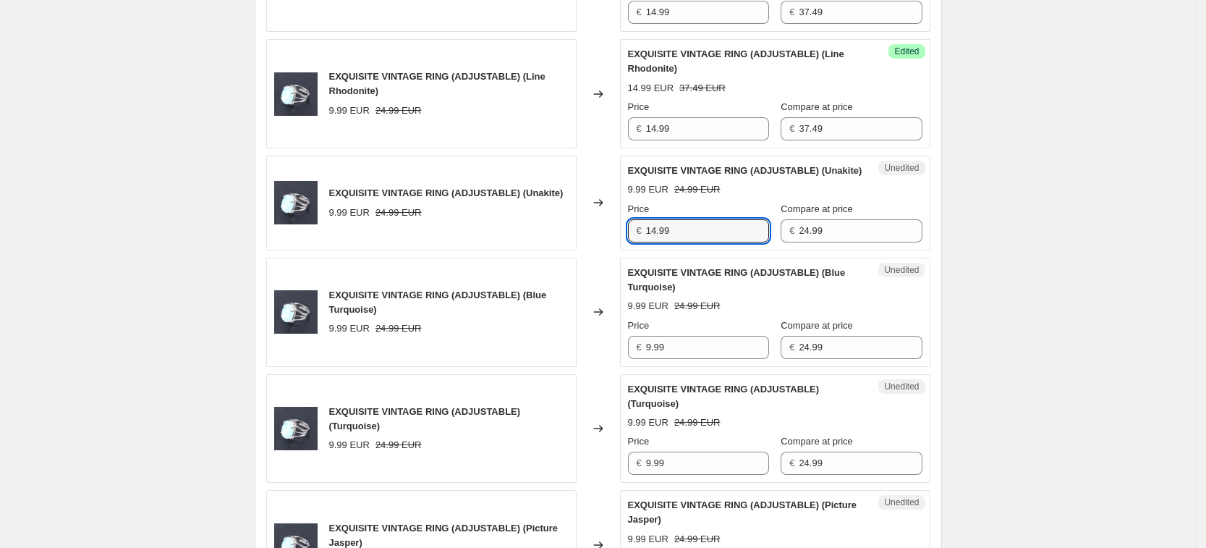
type input "14.99"
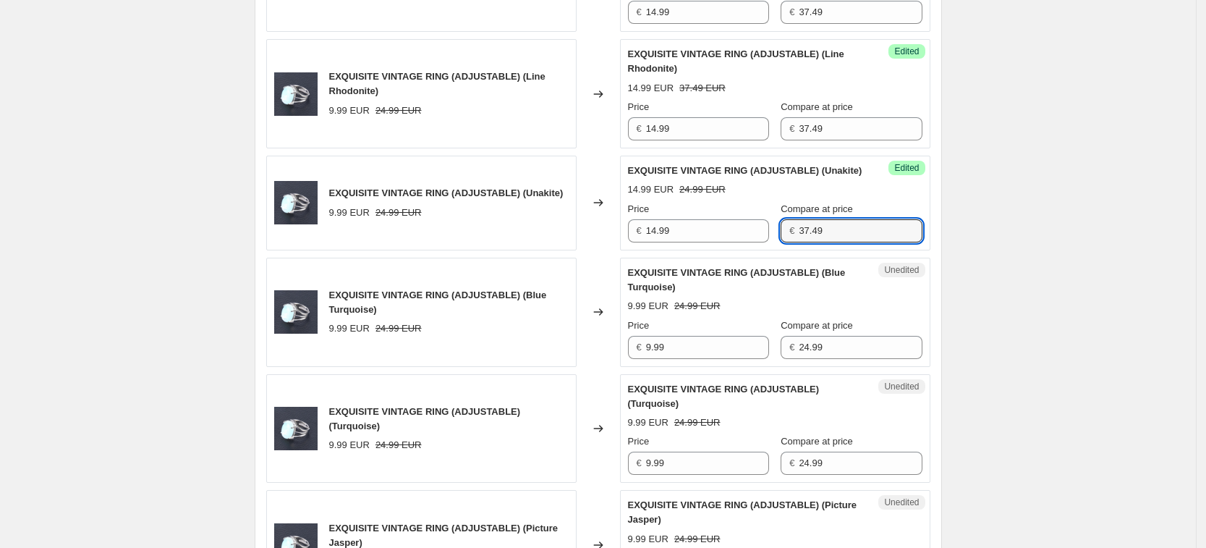
type input "37.49"
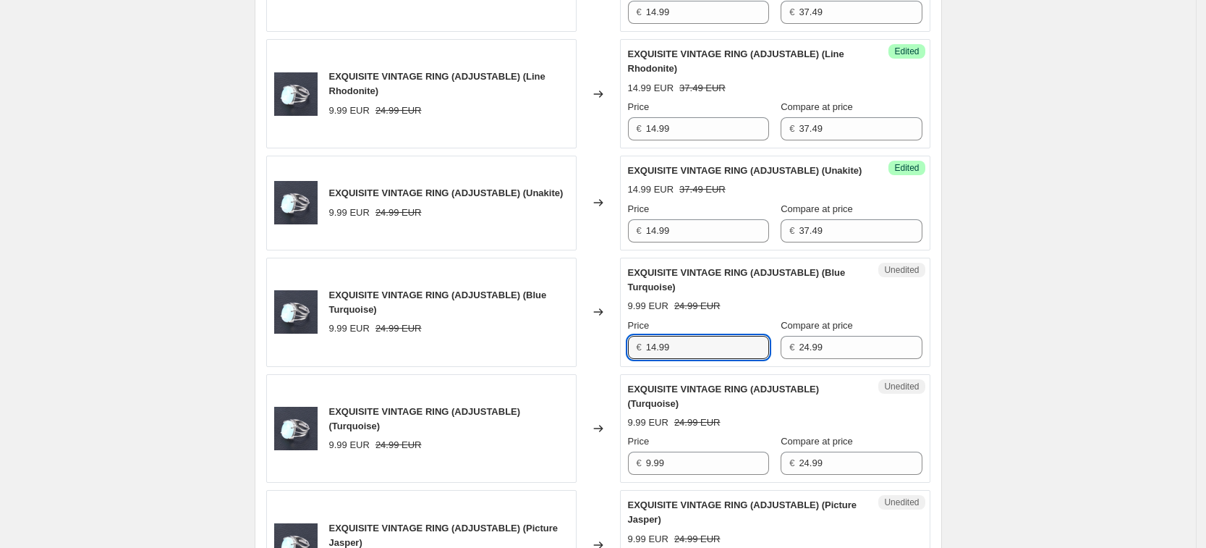
type input "14.99"
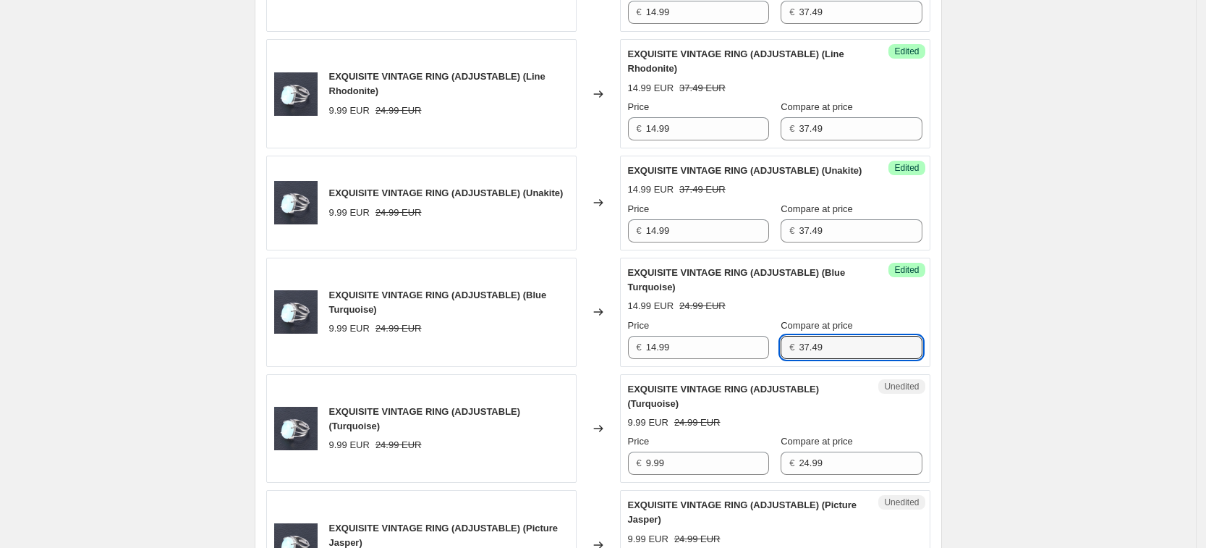
type input "37.49"
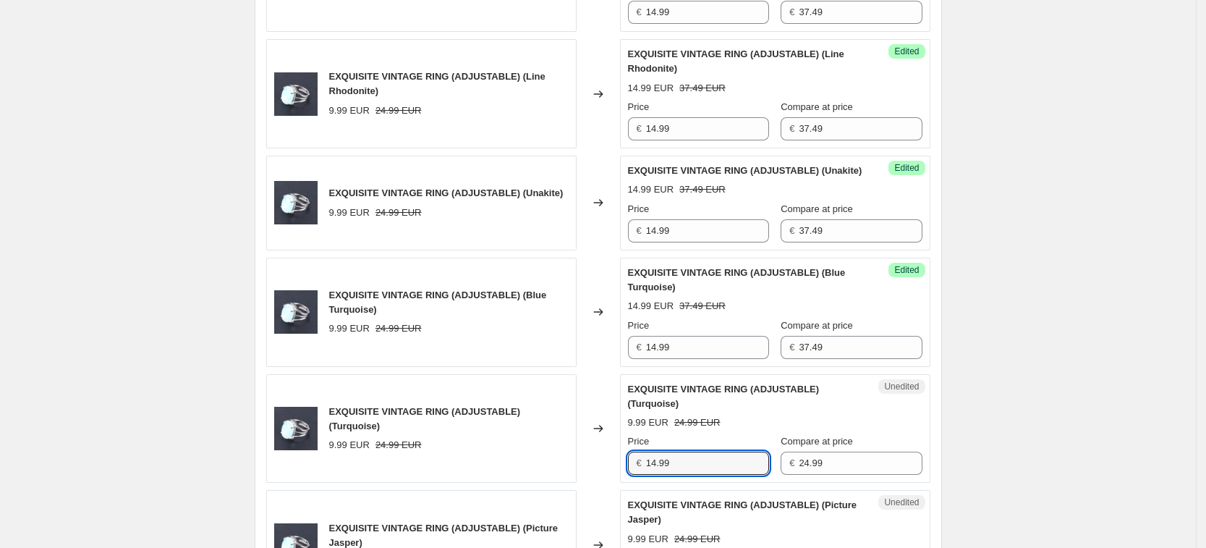
type input "14.99"
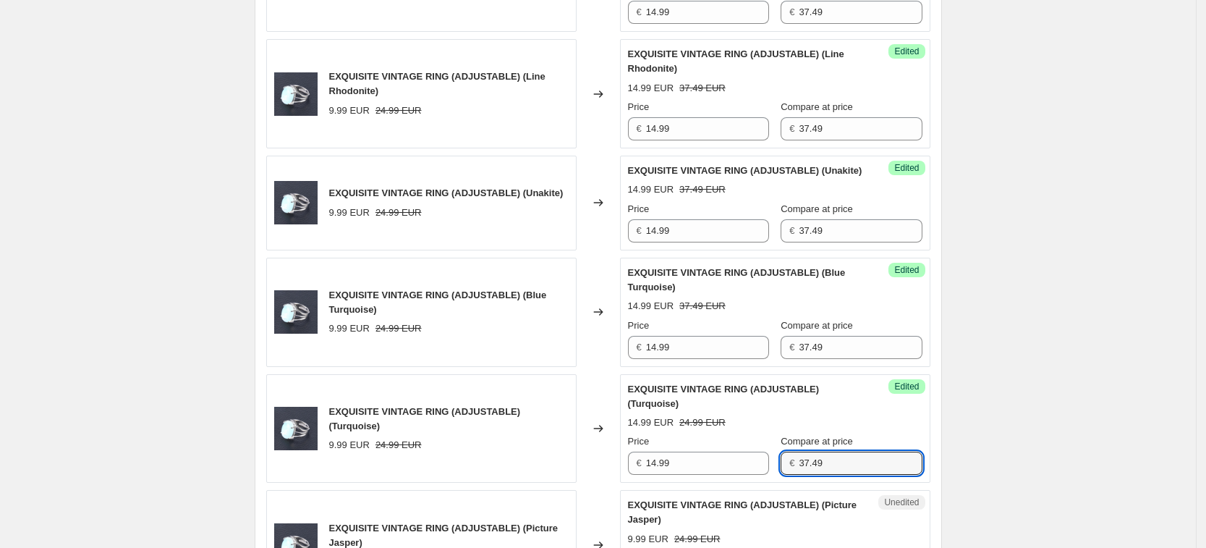
type input "37.49"
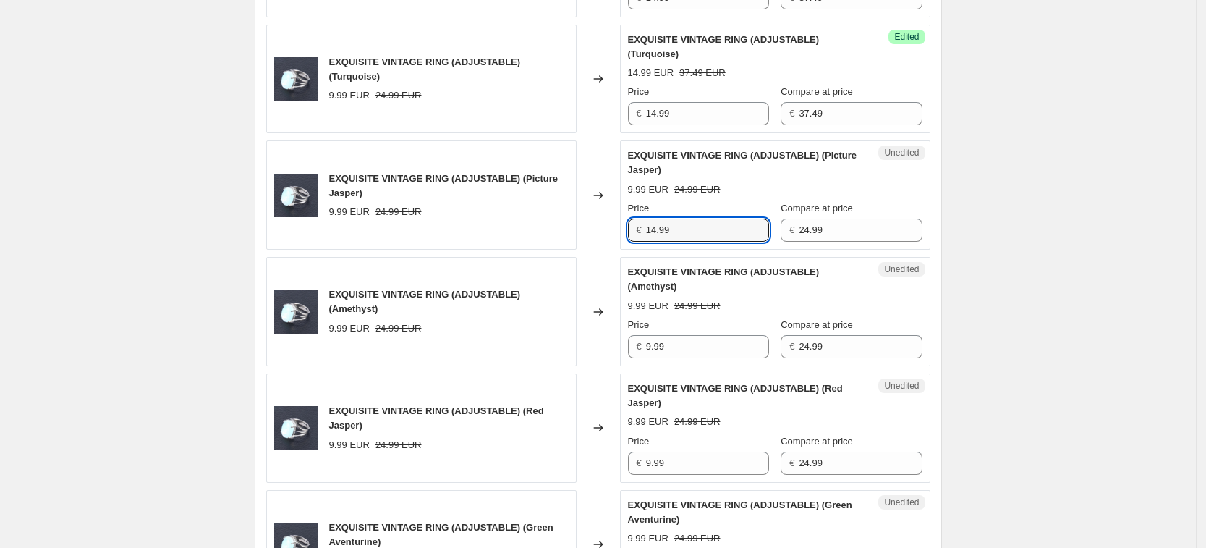
type input "14.99"
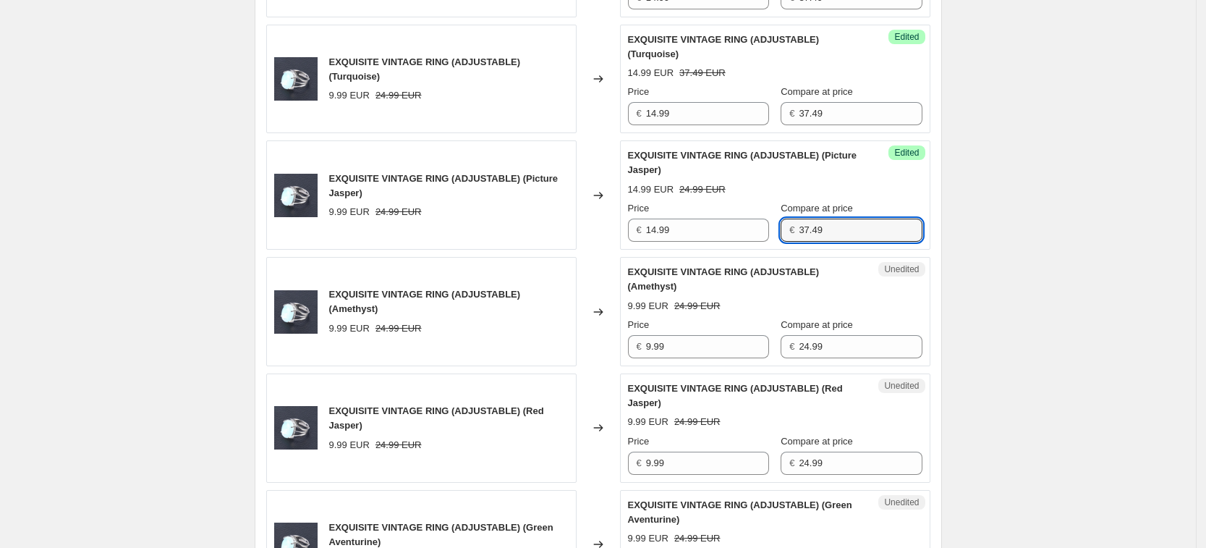
type input "37.49"
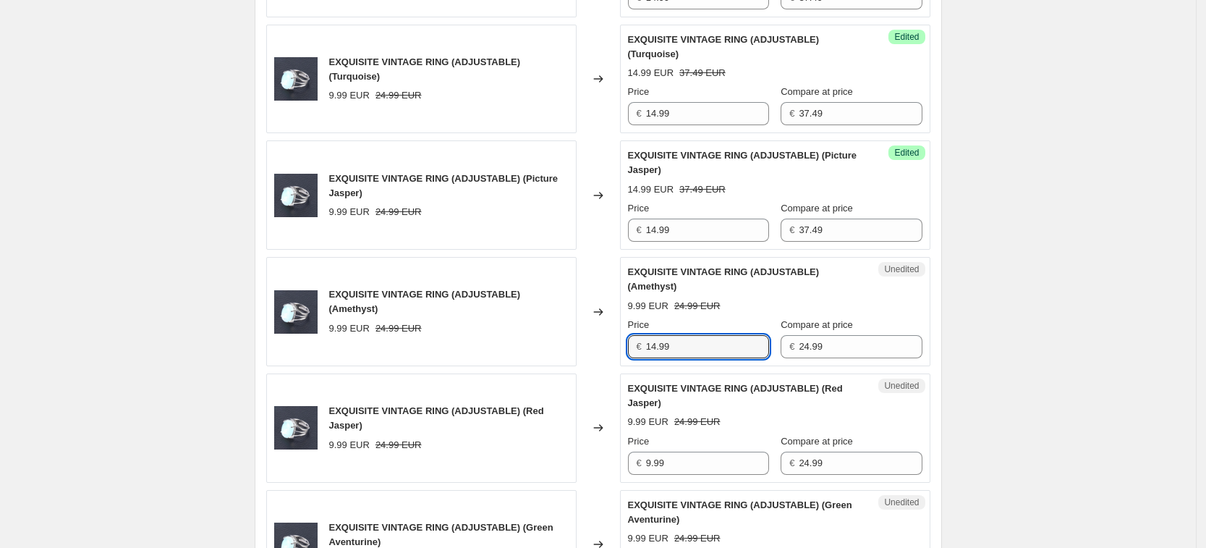
type input "14.99"
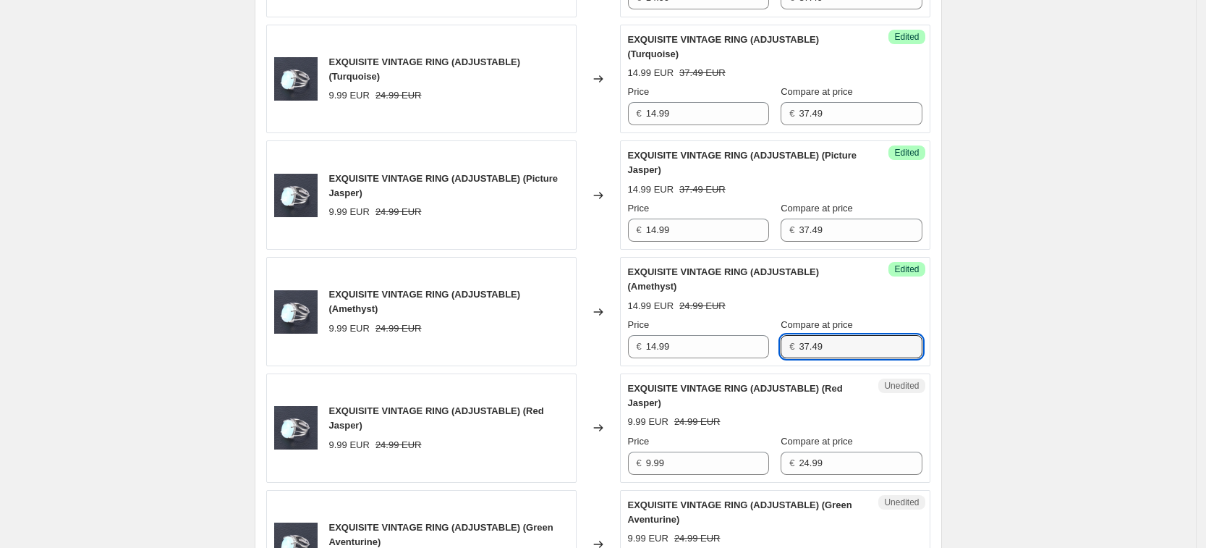
type input "37.49"
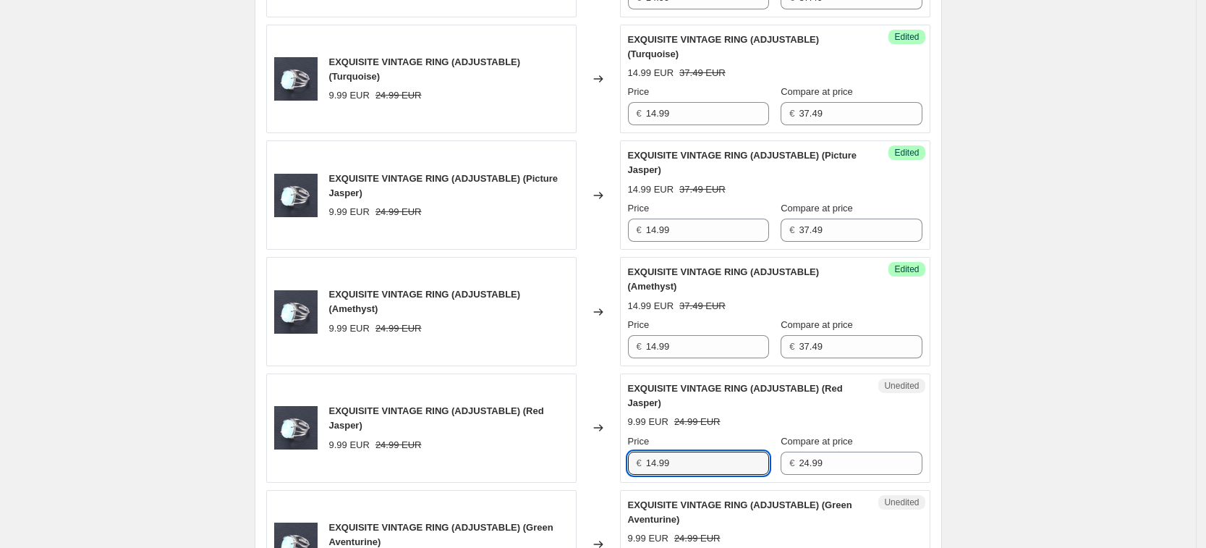
type input "14.99"
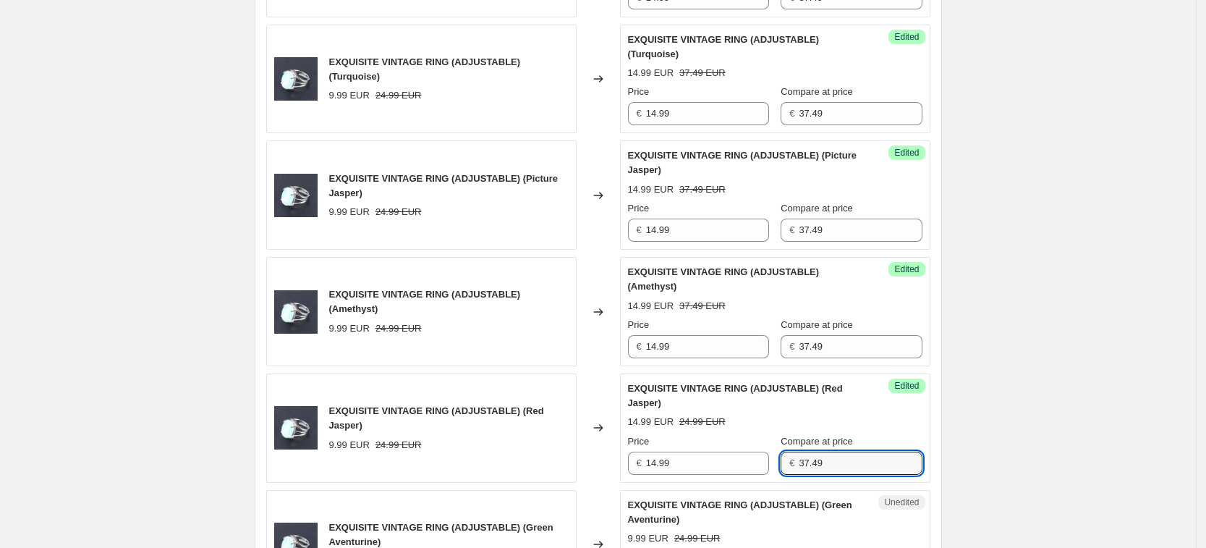
type input "37.49"
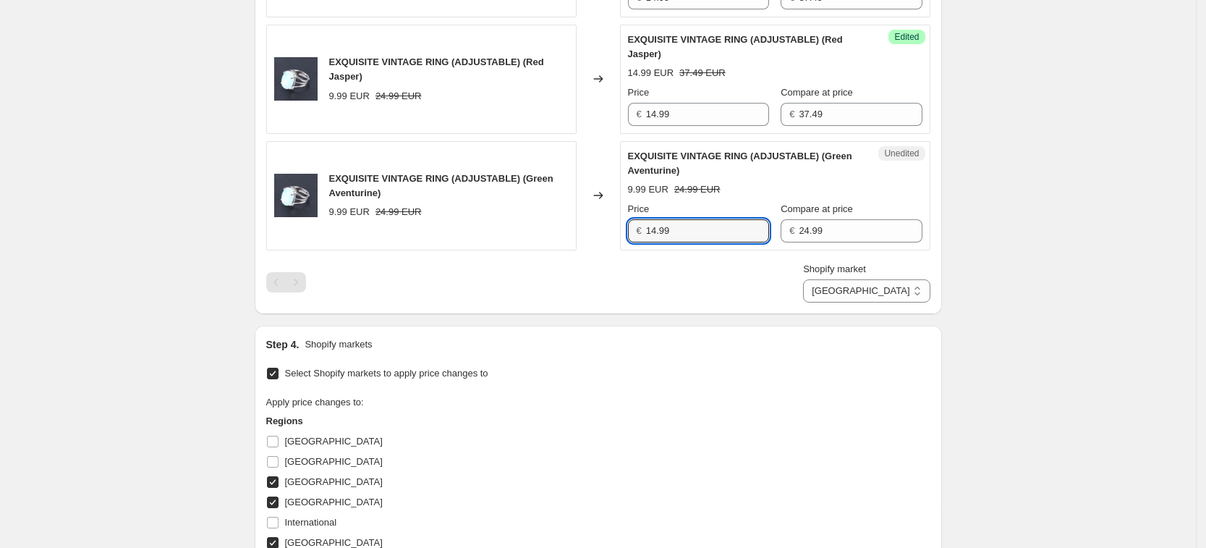
type input "14.99"
type input "37.49"
drag, startPoint x: 734, startPoint y: 322, endPoint x: 832, endPoint y: 326, distance: 97.8
click at [734, 302] on div "Shopify market [GEOGRAPHIC_DATA] [GEOGRAPHIC_DATA] [GEOGRAPHIC_DATA] [GEOGRAPHI…" at bounding box center [598, 282] width 664 height 41
click at [884, 302] on select "[GEOGRAPHIC_DATA] [GEOGRAPHIC_DATA] [GEOGRAPHIC_DATA] [GEOGRAPHIC_DATA]" at bounding box center [866, 290] width 127 height 23
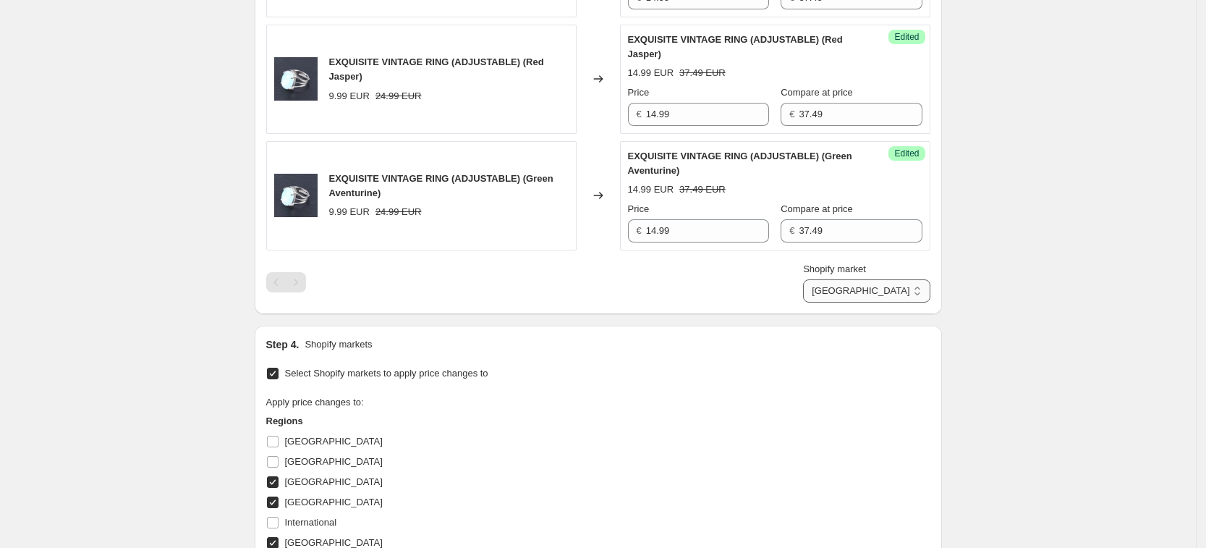
select select "34367209628"
click at [837, 302] on select "[GEOGRAPHIC_DATA] [GEOGRAPHIC_DATA] [GEOGRAPHIC_DATA] [GEOGRAPHIC_DATA]" at bounding box center [866, 290] width 127 height 23
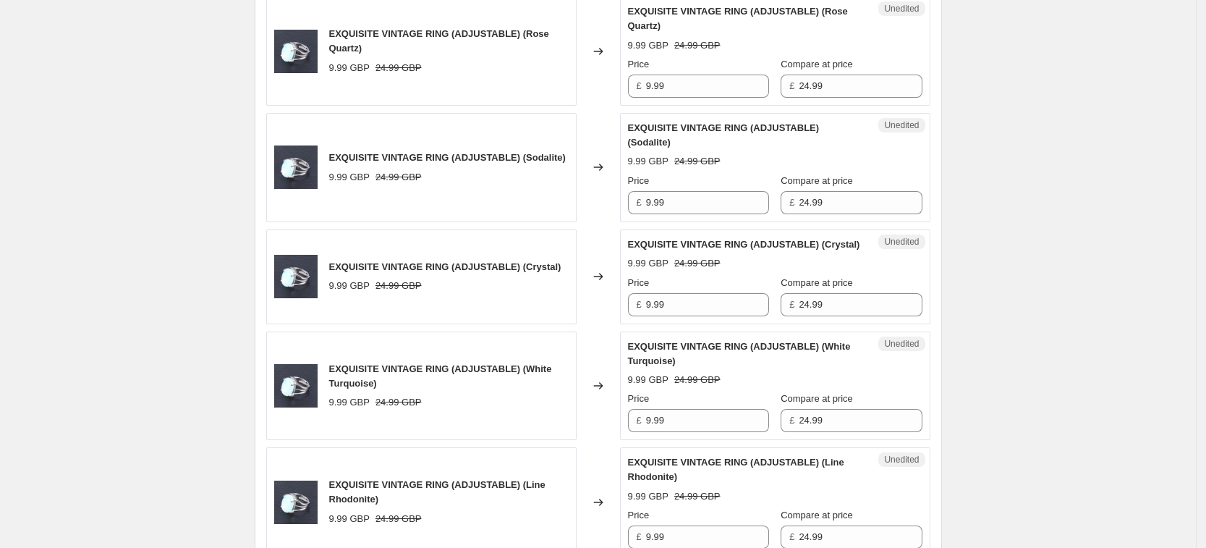
scroll to position [386, 0]
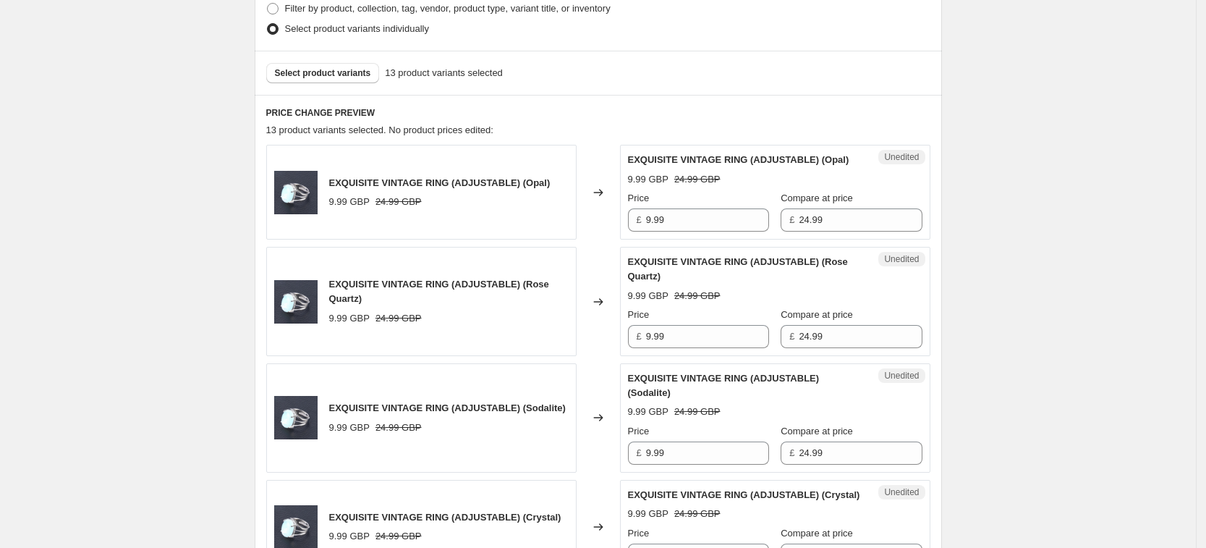
click at [729, 206] on div "Price" at bounding box center [698, 198] width 141 height 14
click at [727, 232] on input "9.99" at bounding box center [707, 219] width 123 height 23
type input "14.99"
type input "37.49"
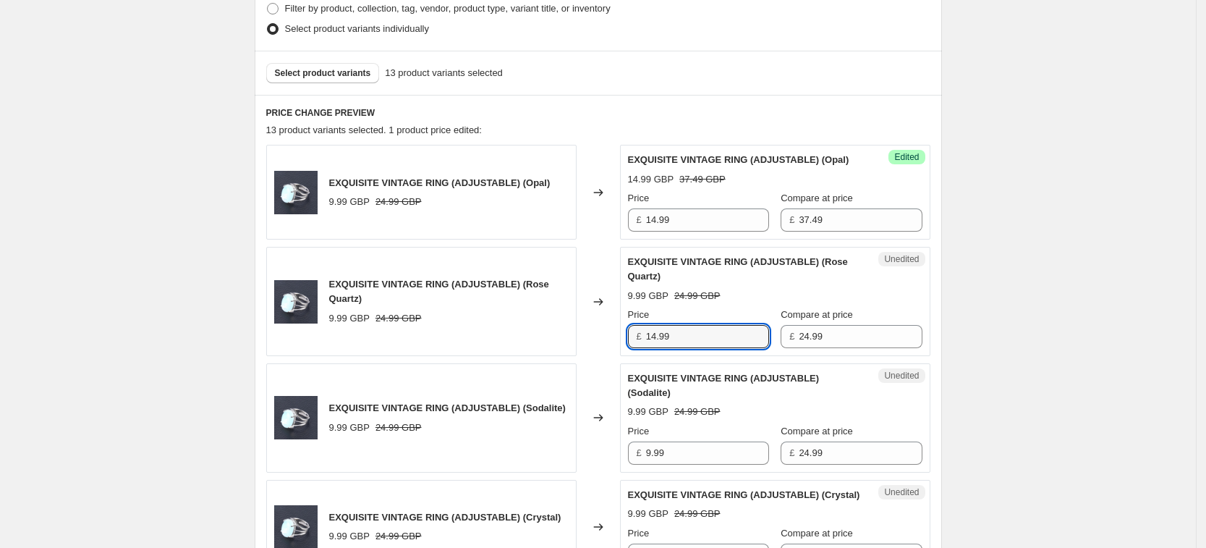
type input "14.99"
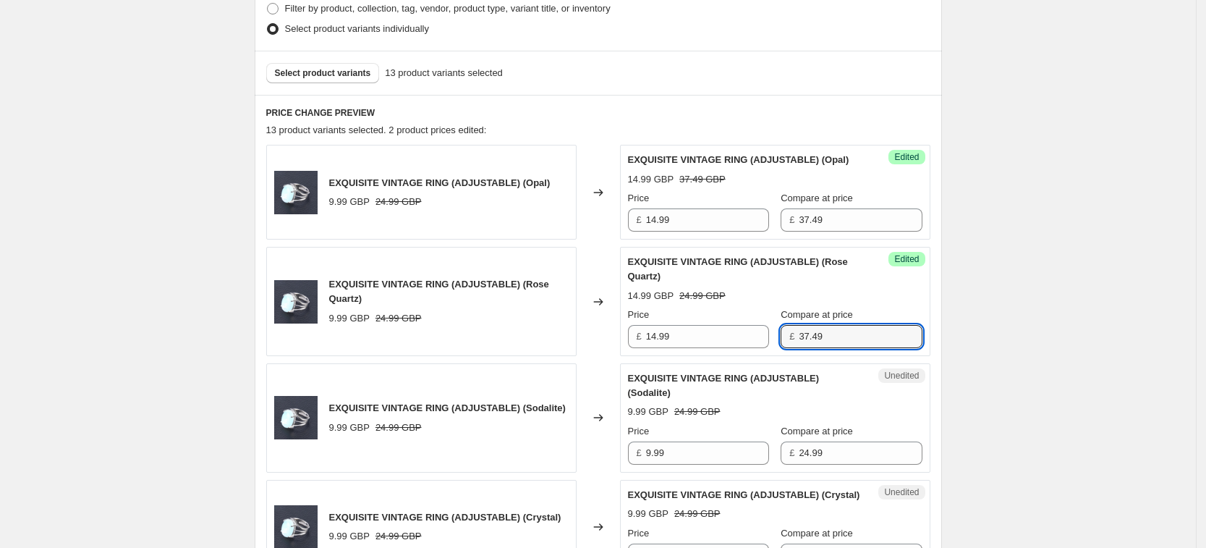
type input "37.49"
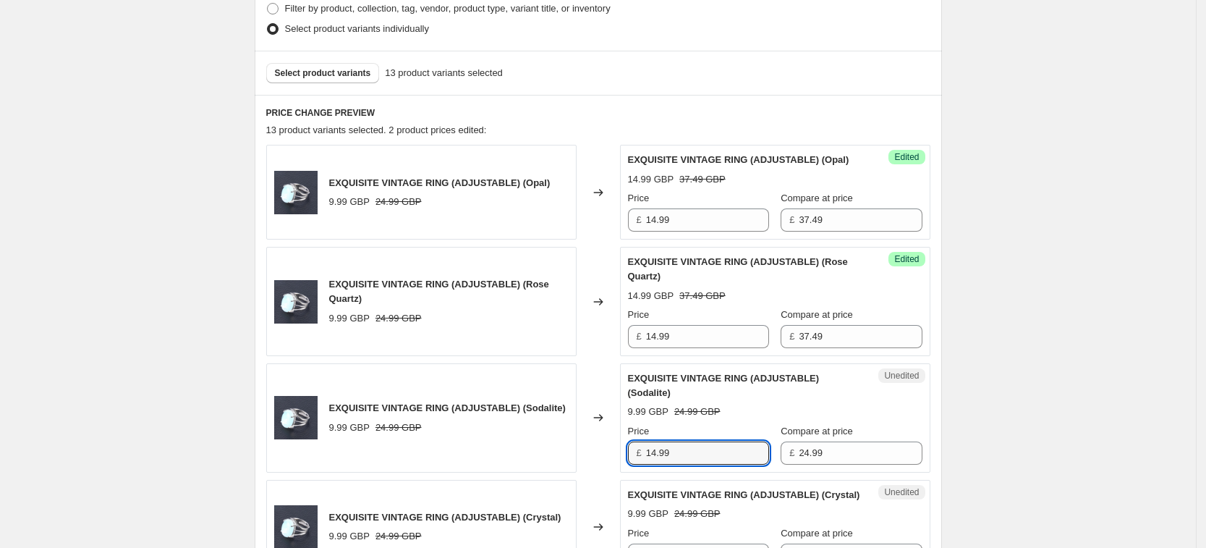
type input "14.99"
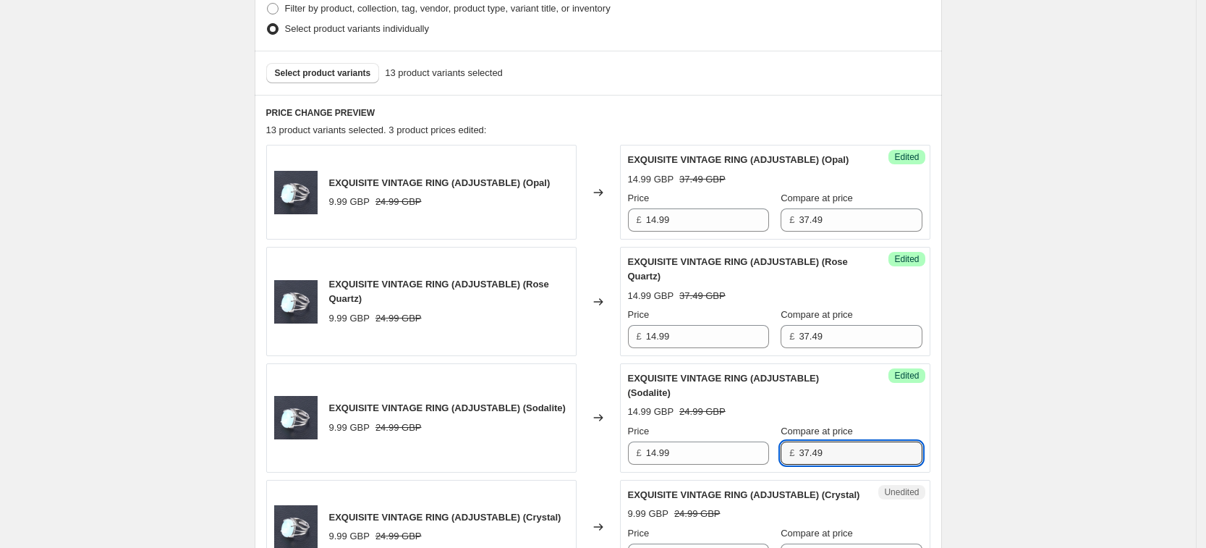
type input "37.49"
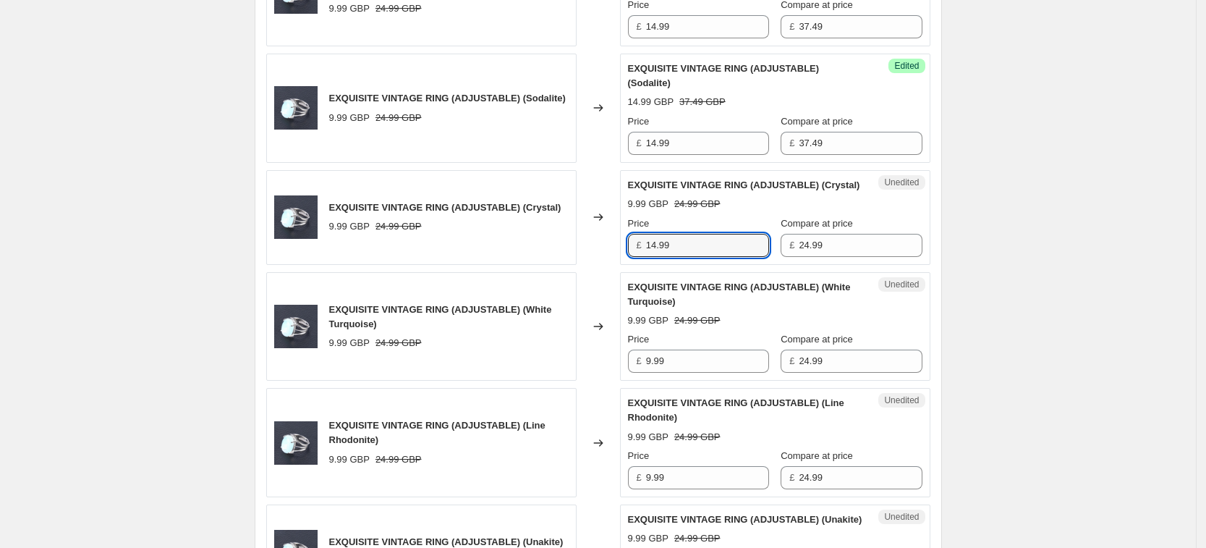
type input "14.99"
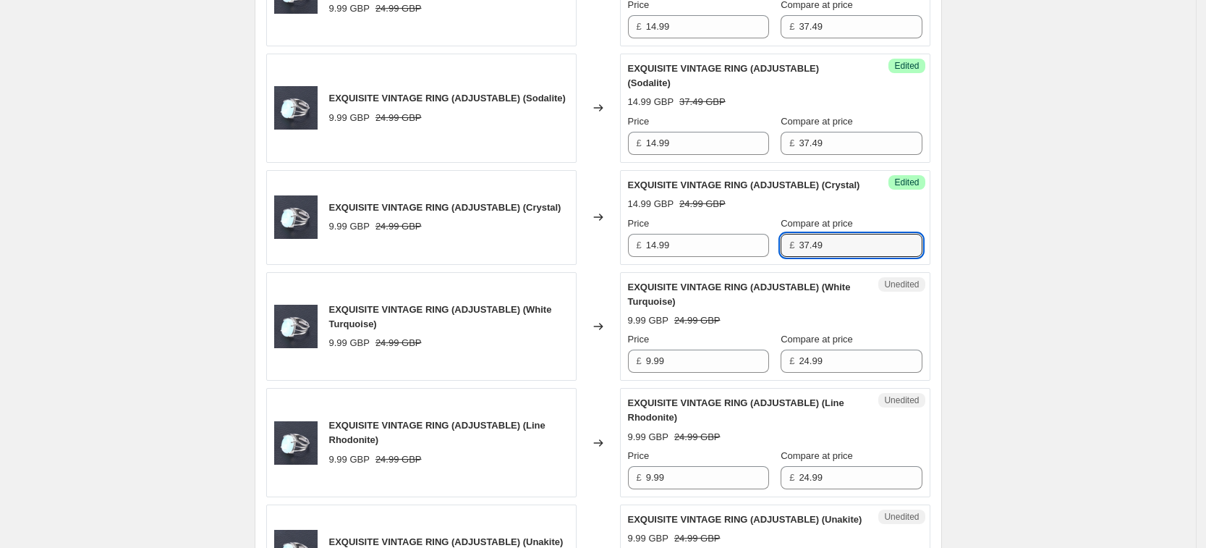
type input "37.49"
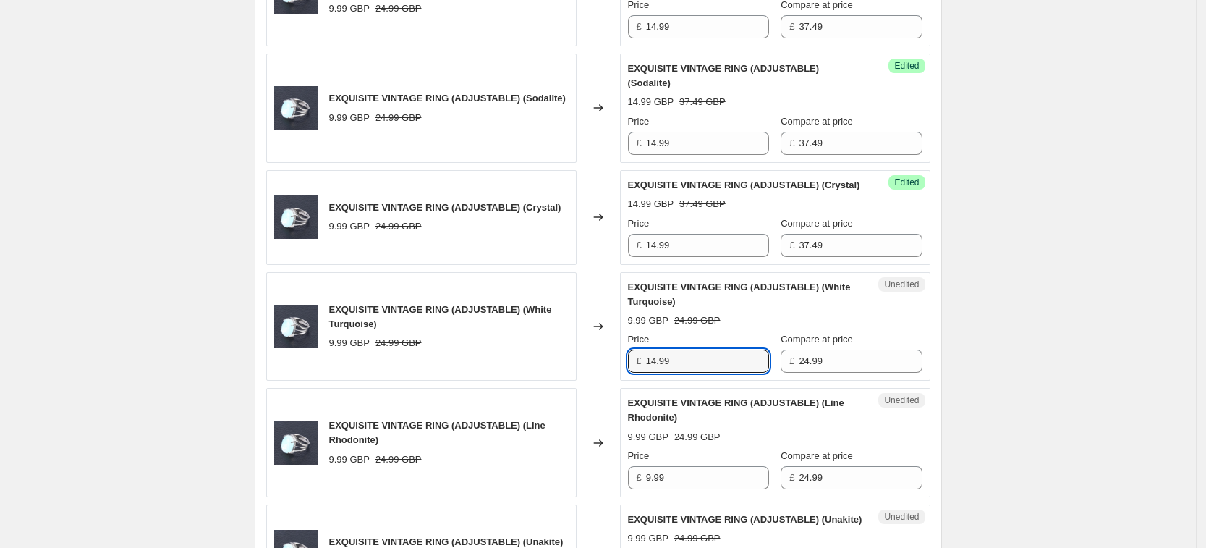
type input "14.99"
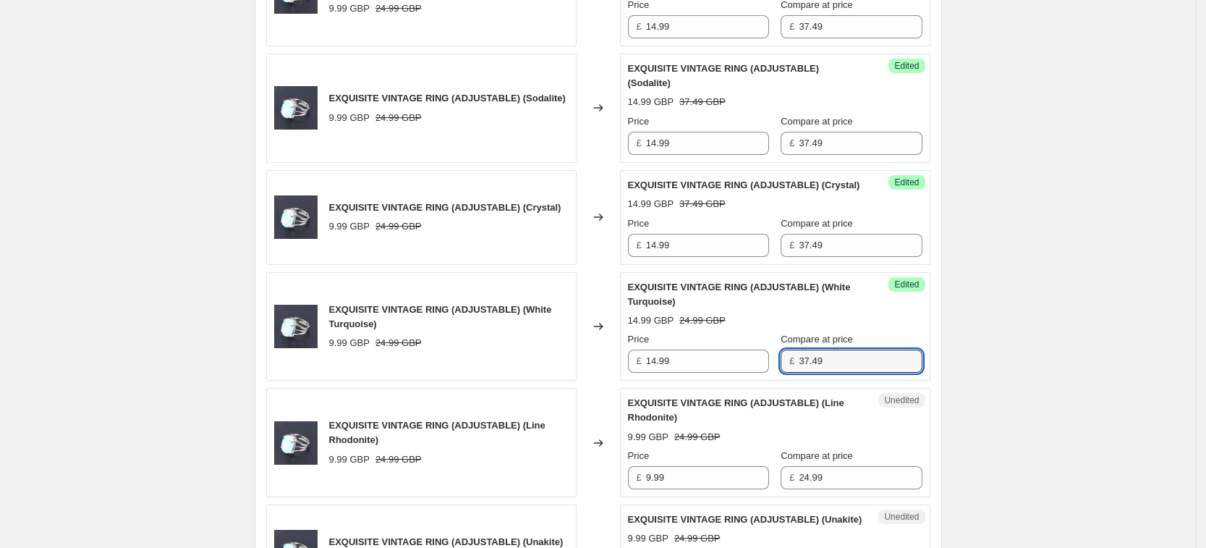
type input "37.49"
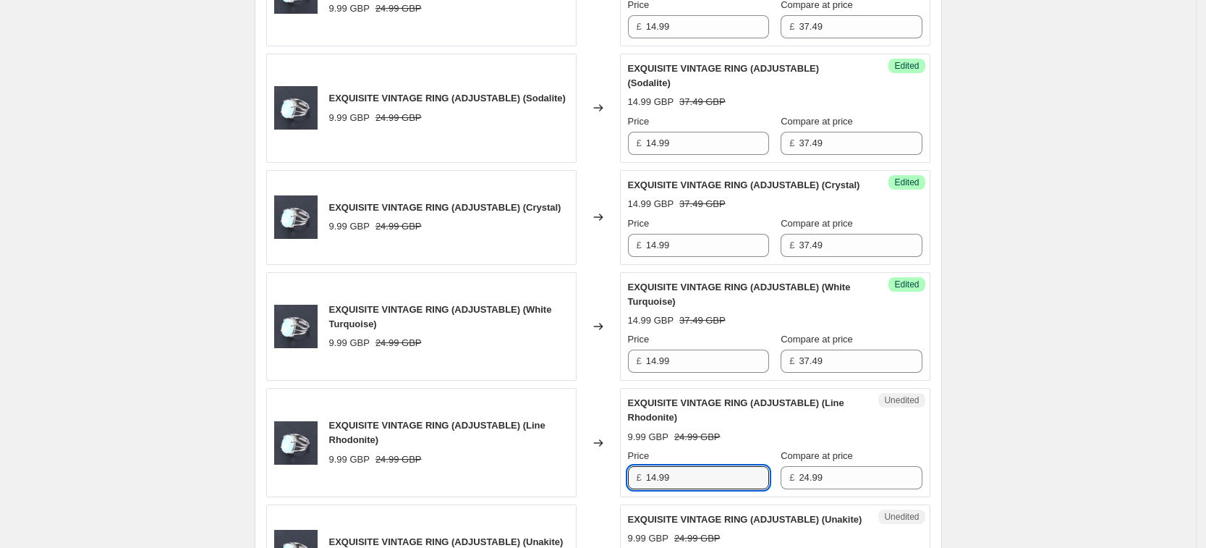
type input "14.99"
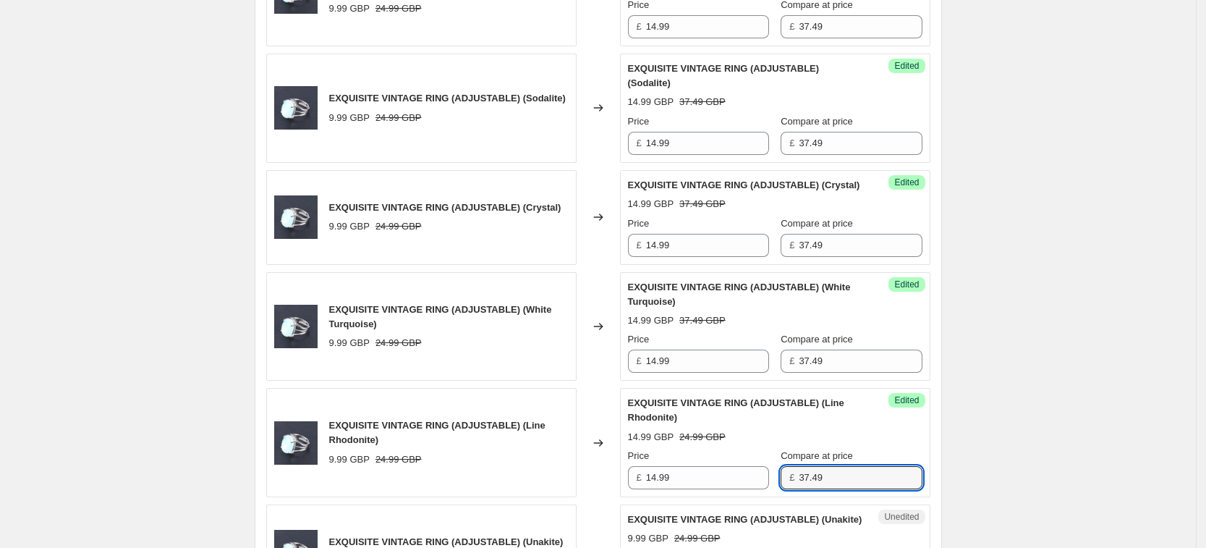
type input "37.49"
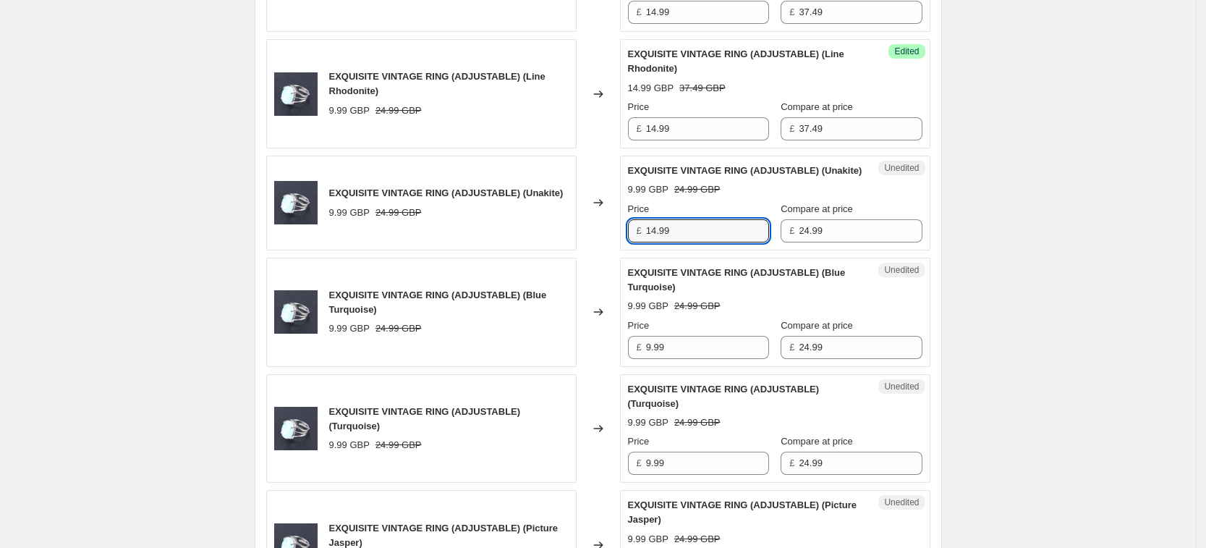
type input "14.99"
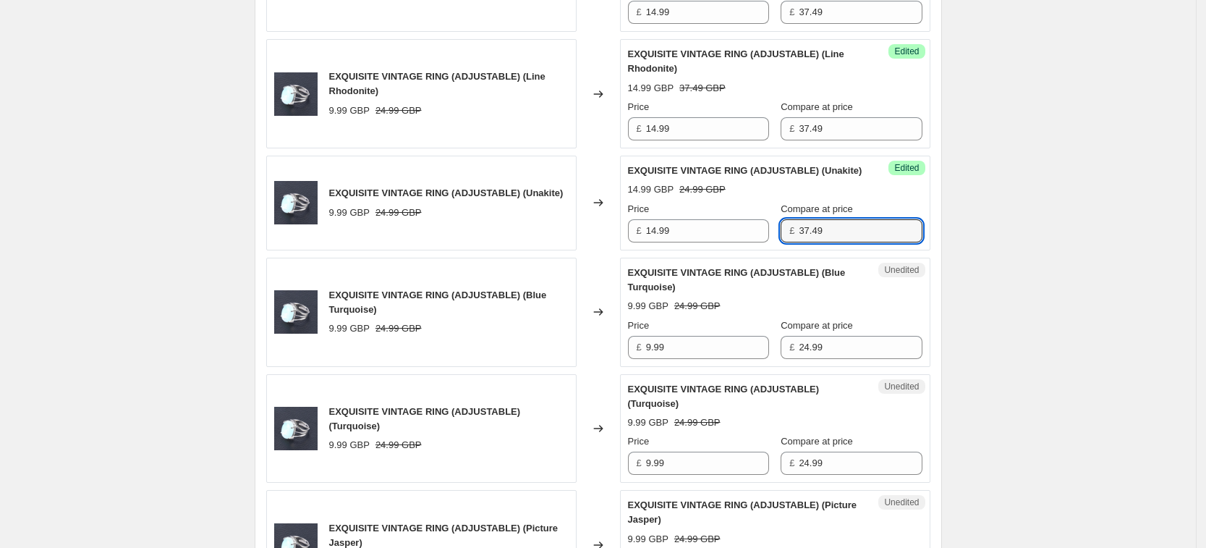
type input "37.49"
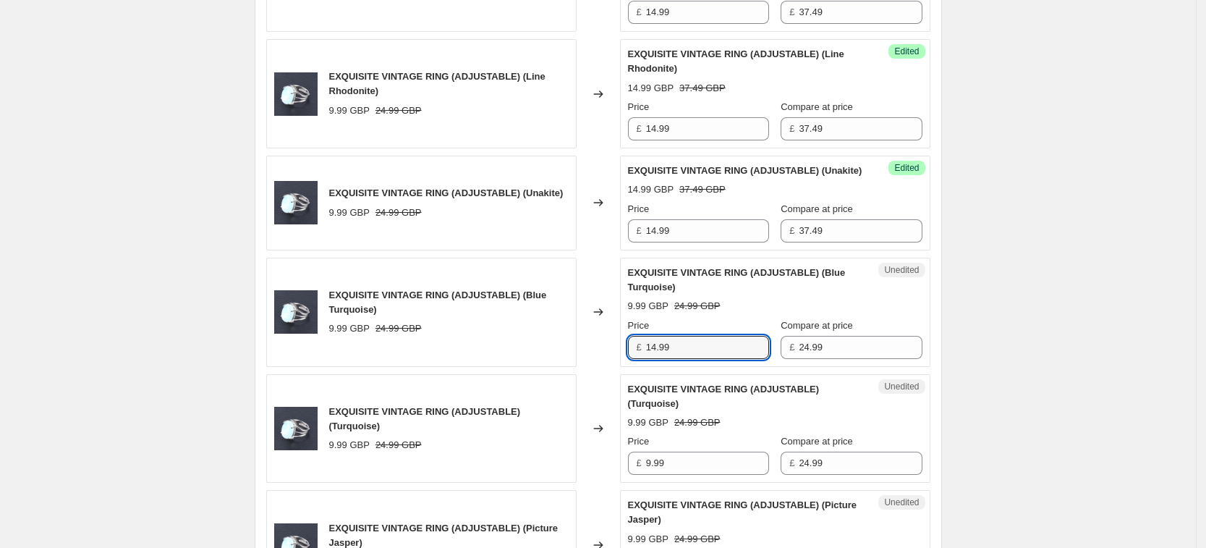
type input "14.99"
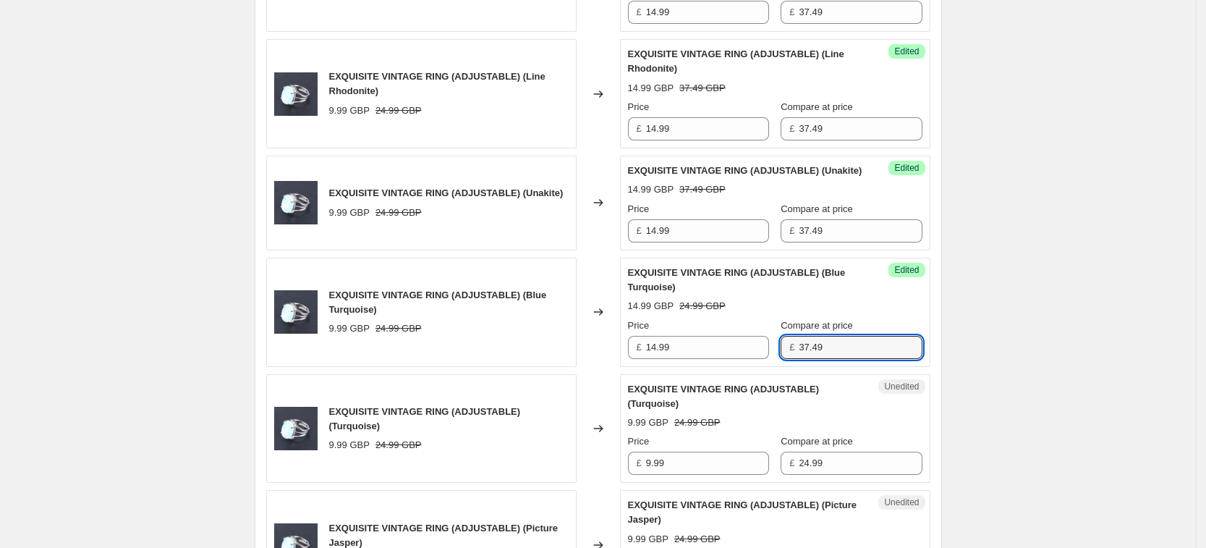
type input "37.49"
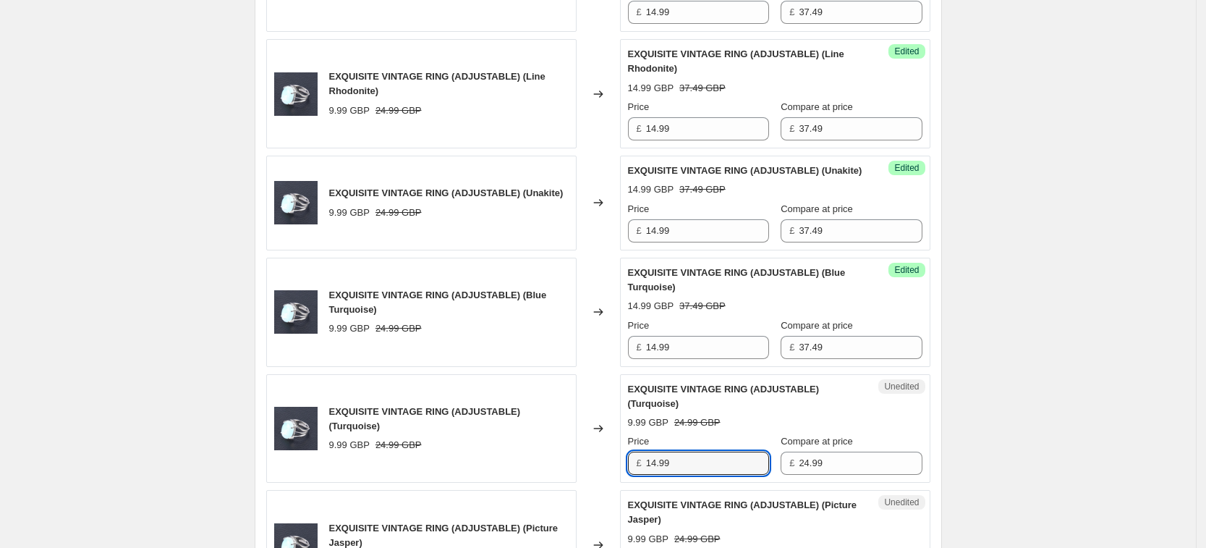
type input "14.99"
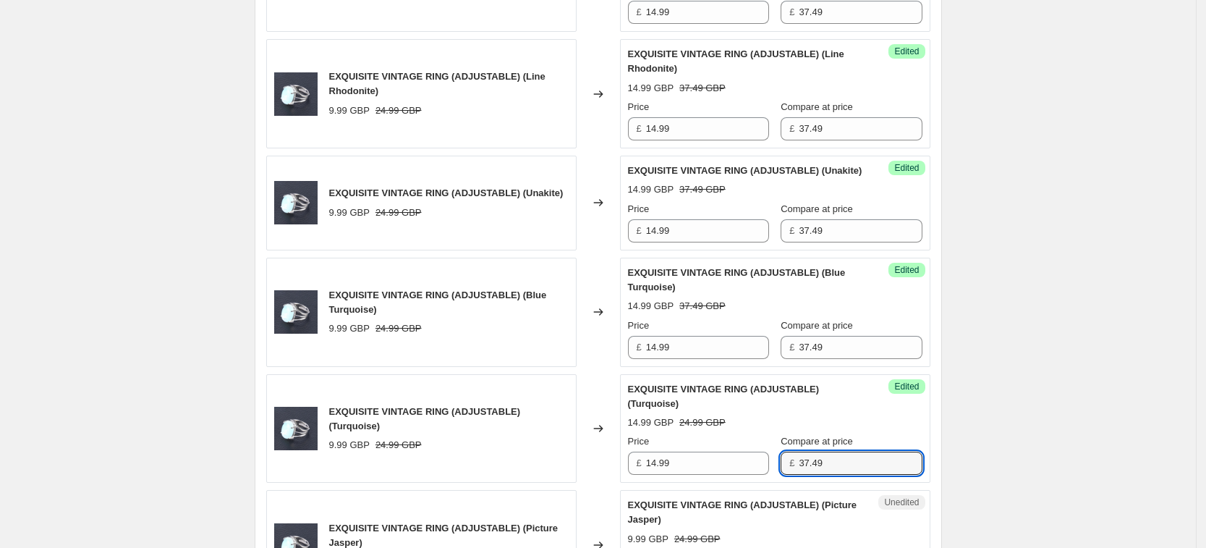
type input "37.49"
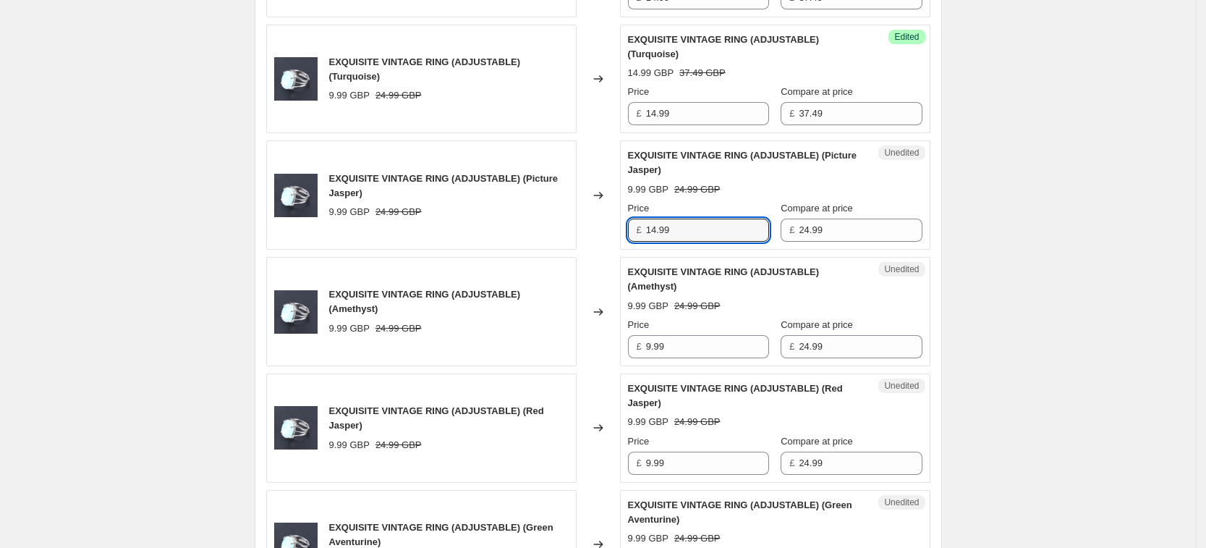
type input "14.99"
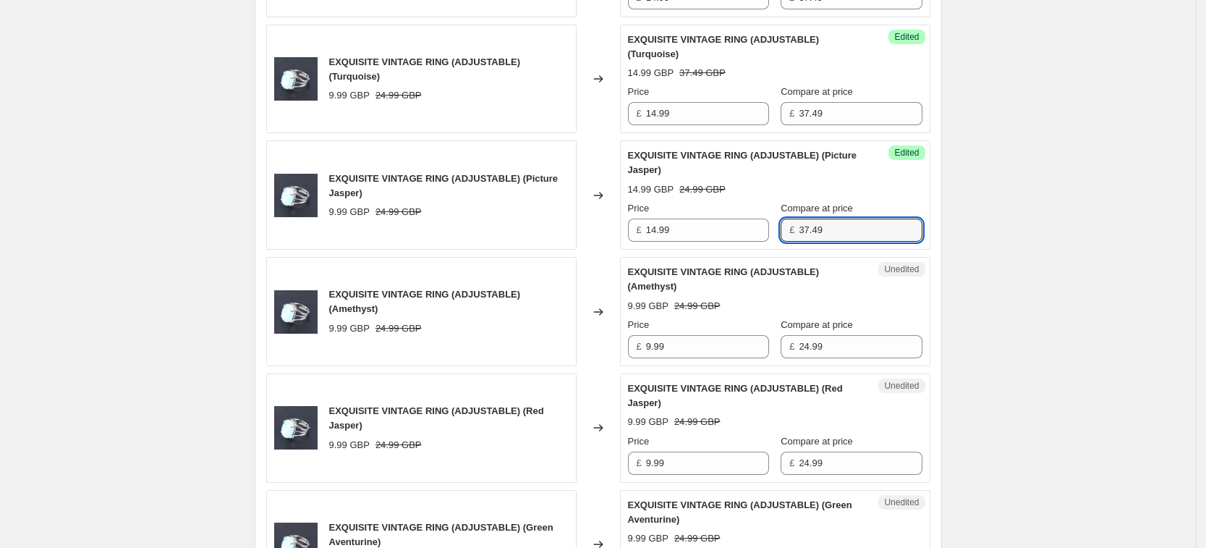
type input "37.49"
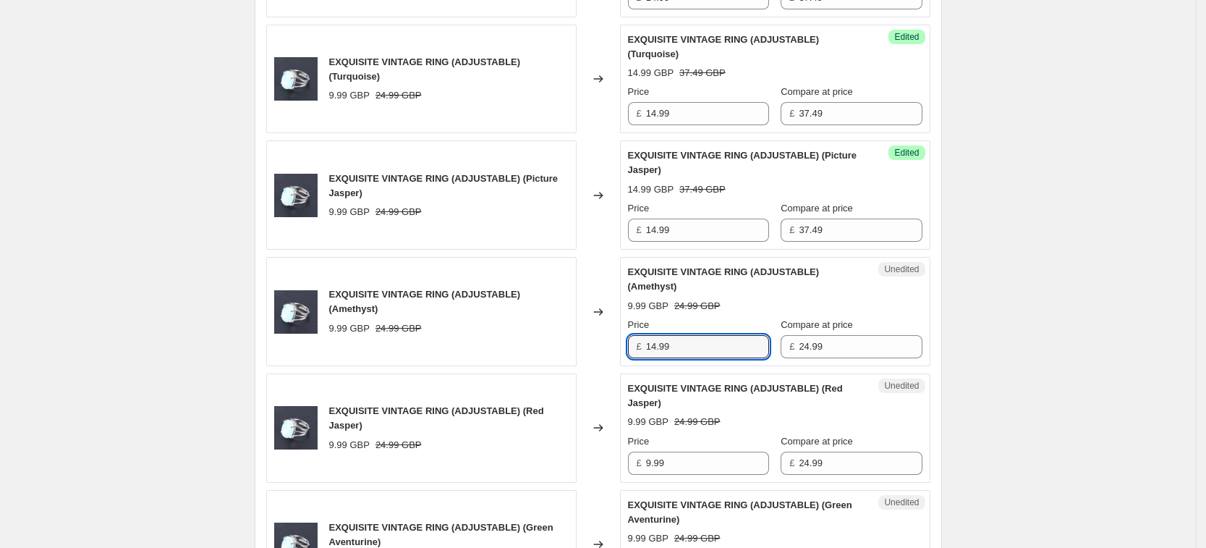
type input "14.99"
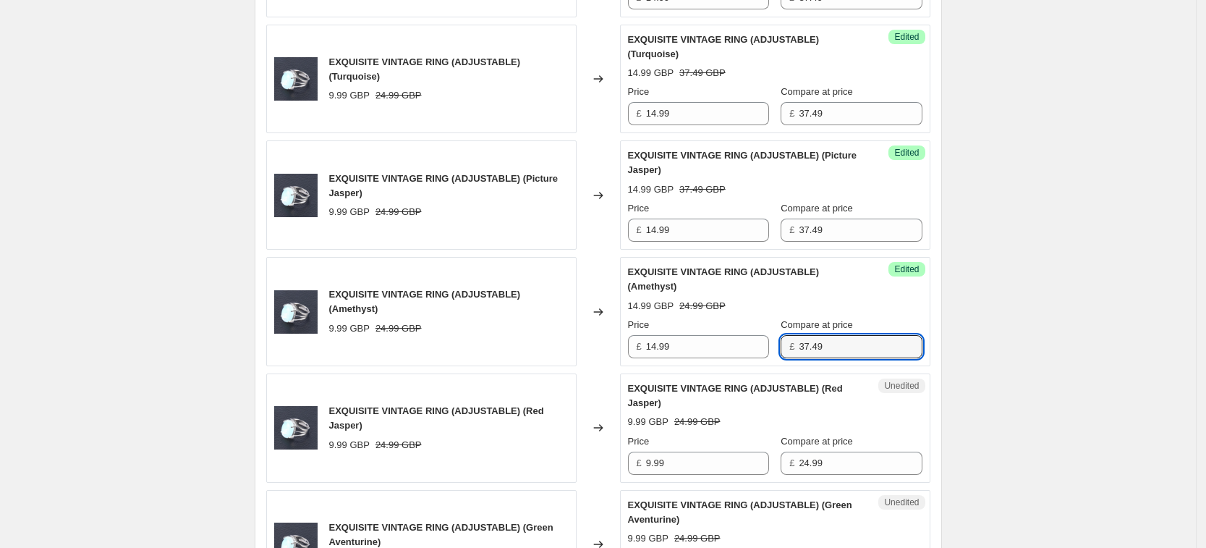
type input "37.49"
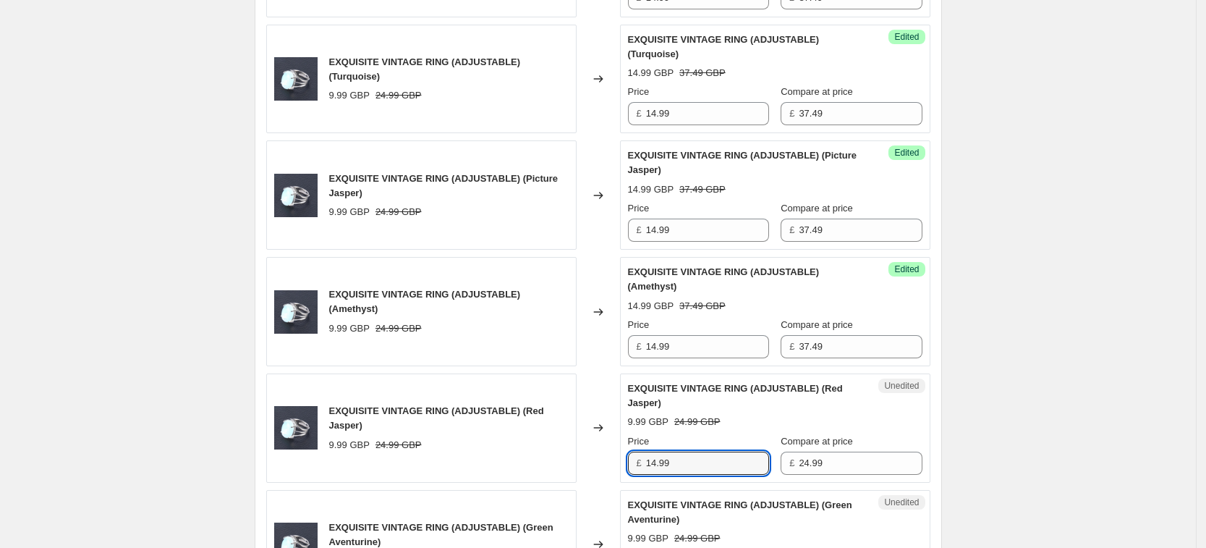
type input "14.99"
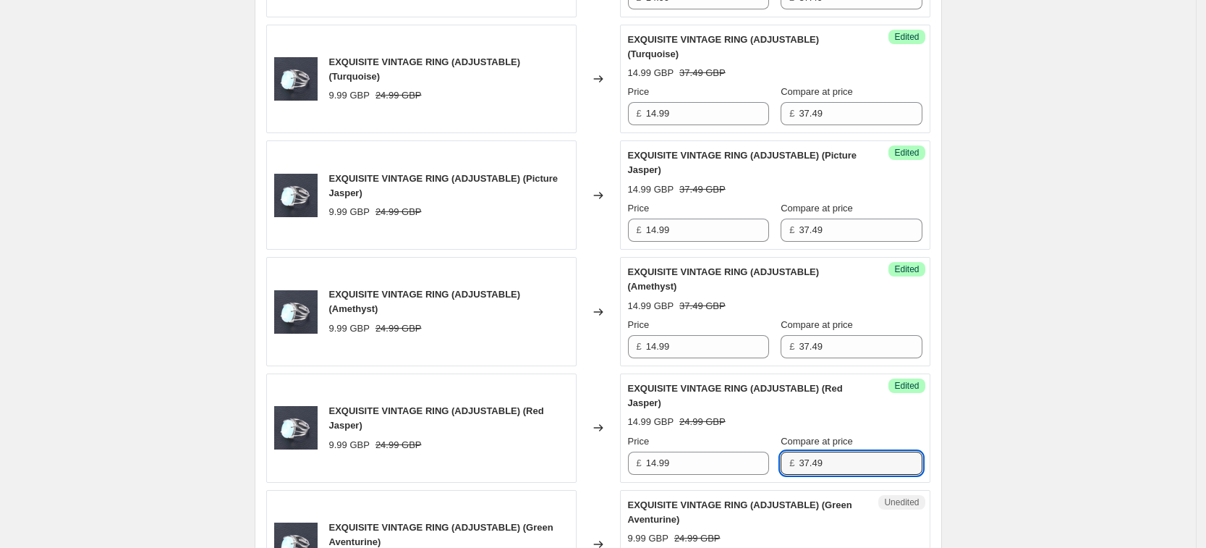
type input "37.49"
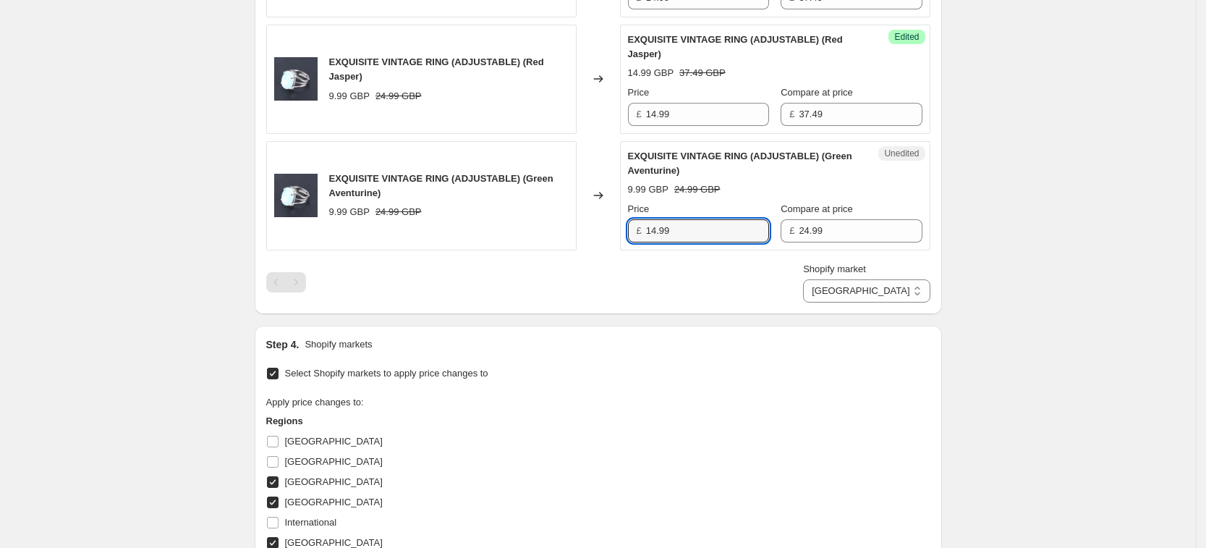
type input "14.99"
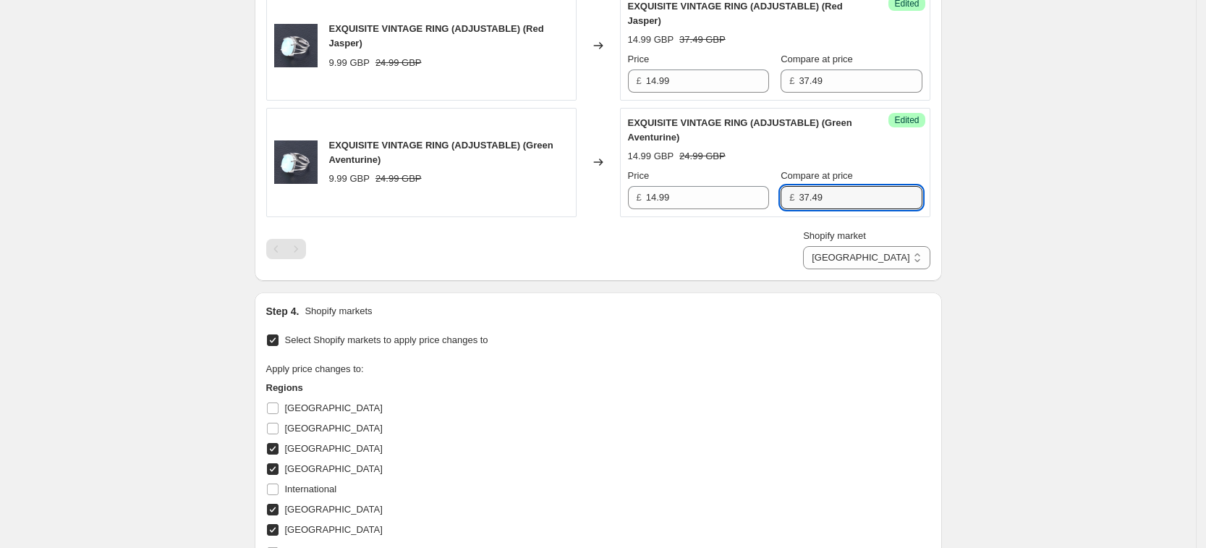
scroll to position [2097, 0]
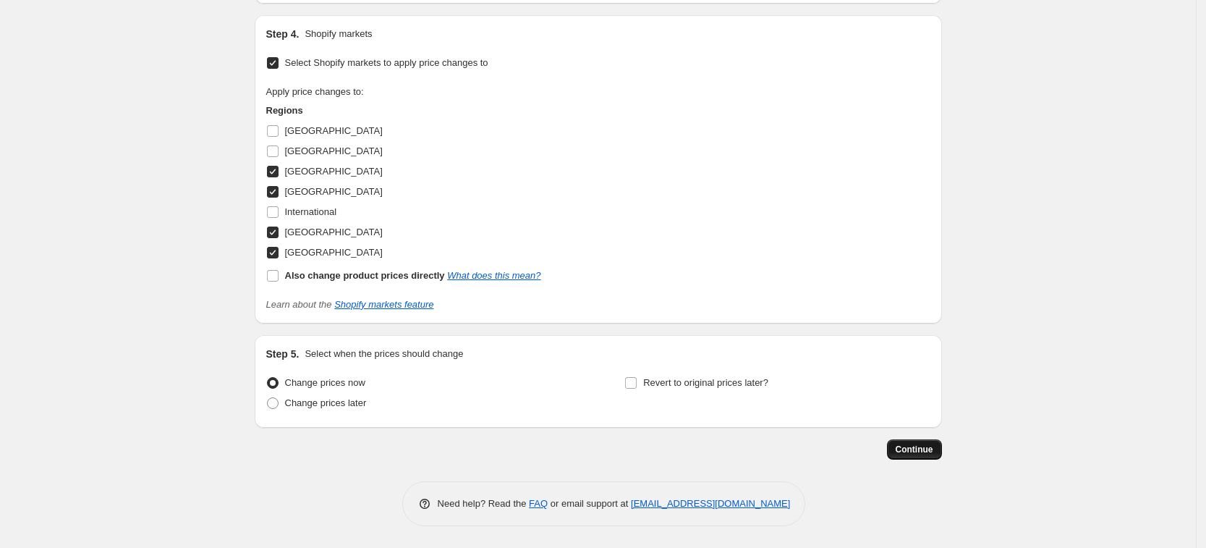
type input "37.49"
click at [923, 452] on span "Continue" at bounding box center [915, 450] width 38 height 12
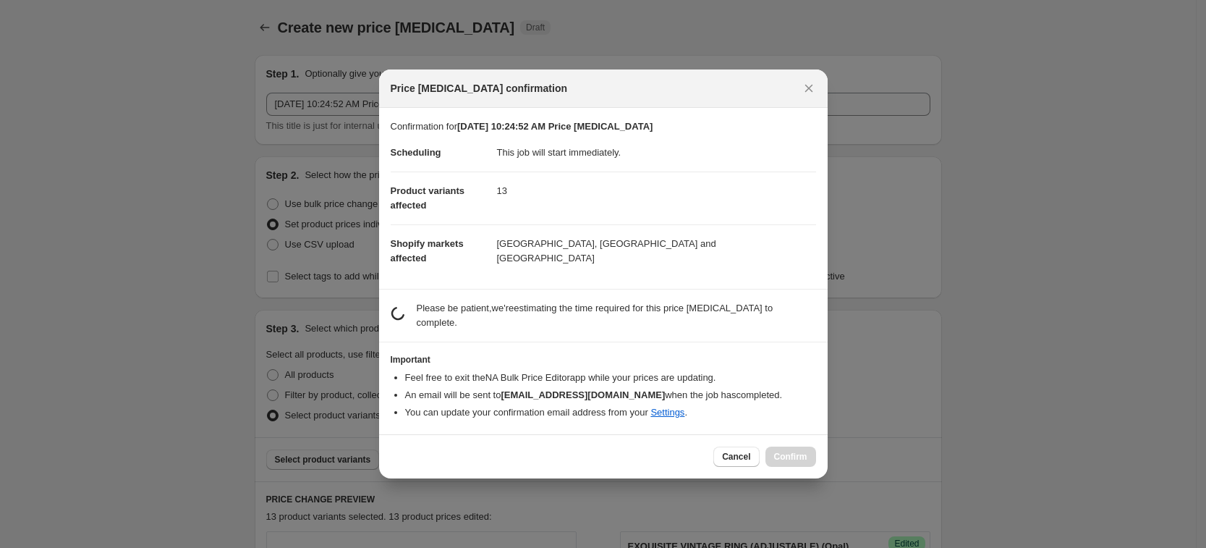
scroll to position [0, 0]
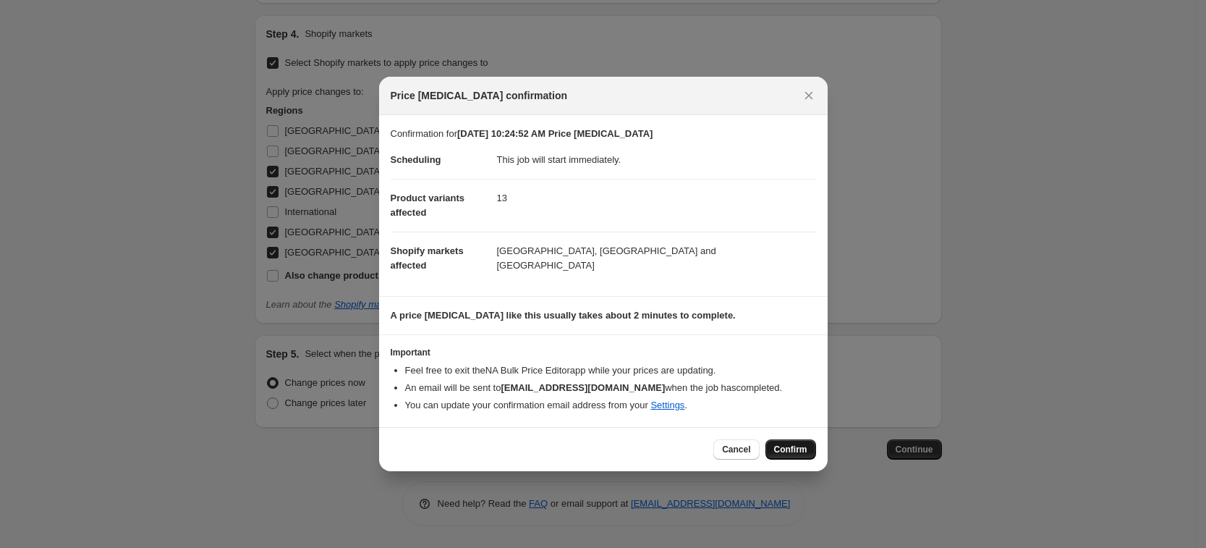
click at [795, 452] on span "Confirm" at bounding box center [790, 450] width 33 height 12
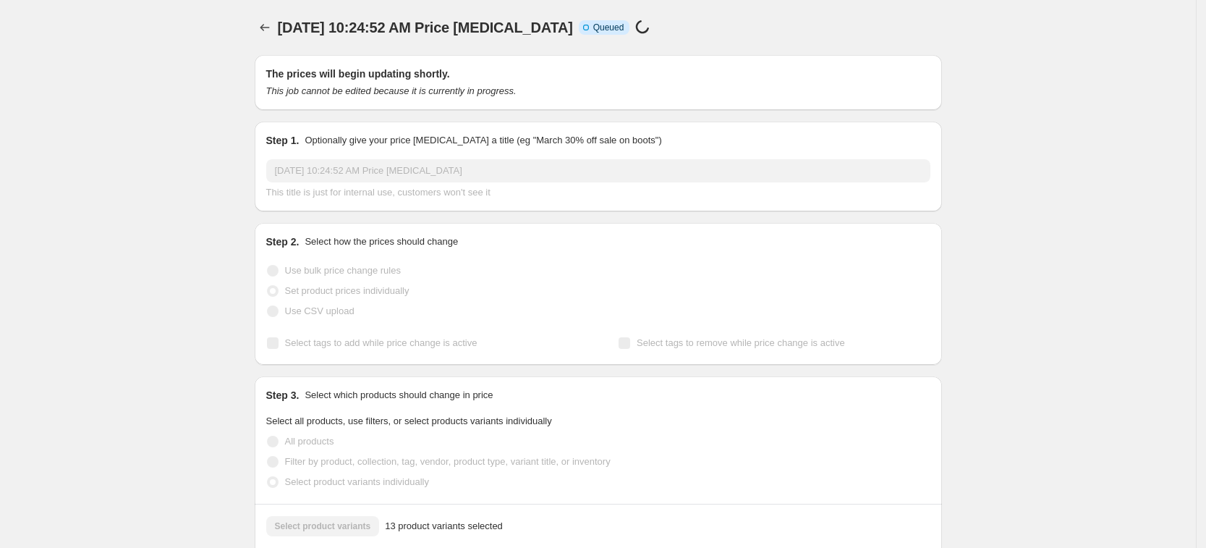
select select "34367209628"
